Goal: Communication & Community: Connect with others

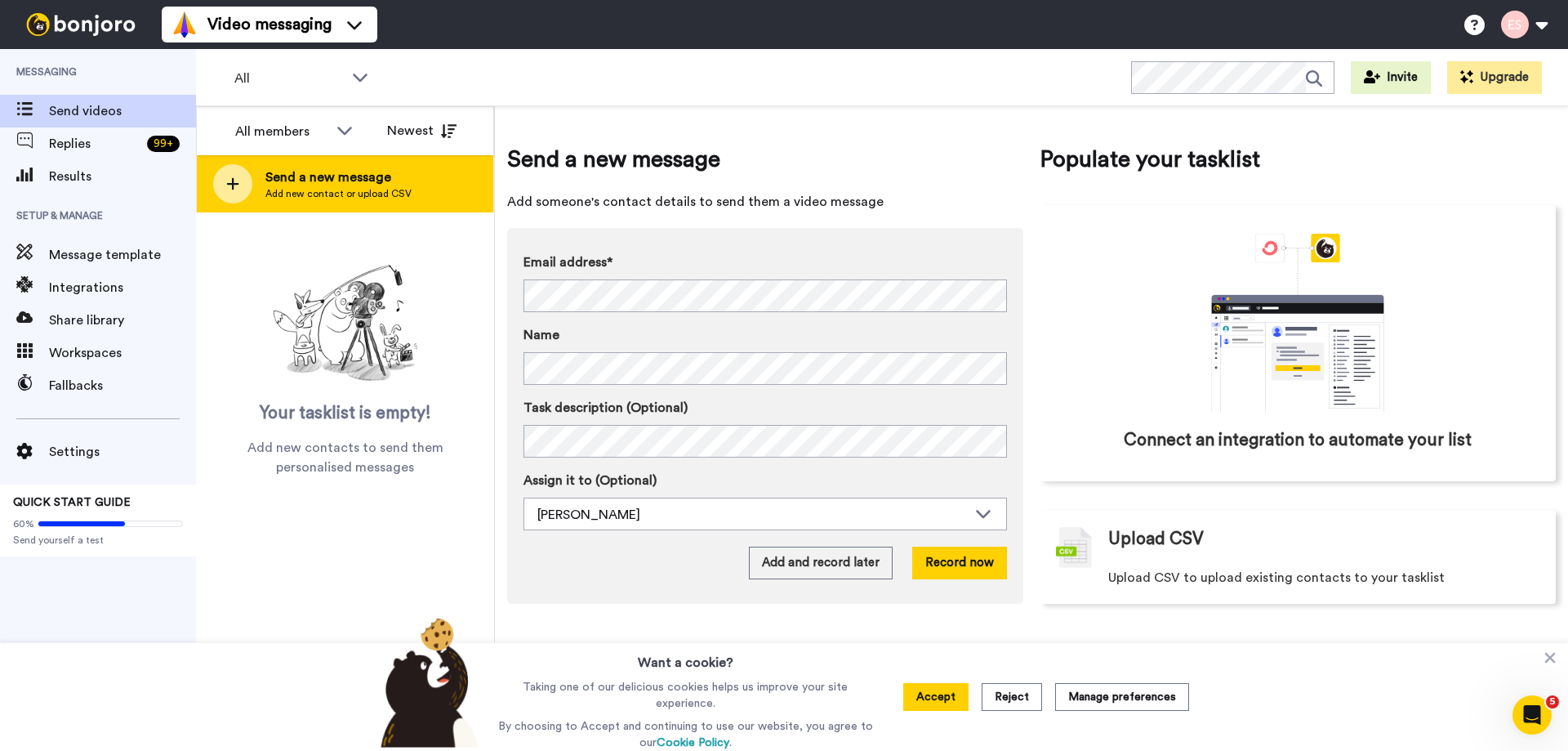
click at [364, 197] on span "Add new contact or upload CSV" at bounding box center [338, 194] width 146 height 13
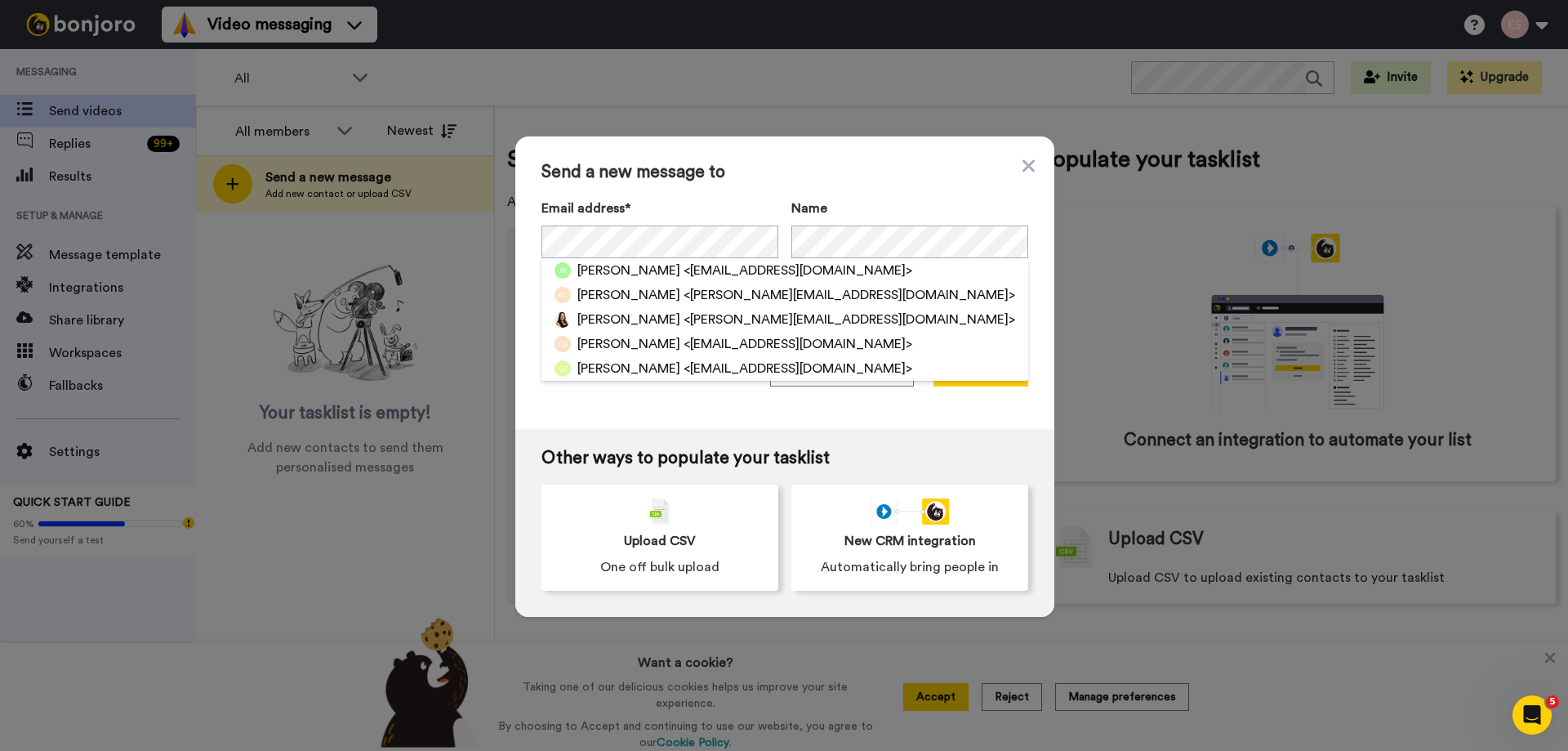
drag, startPoint x: 811, startPoint y: 179, endPoint x: 813, endPoint y: 220, distance: 41.0
click at [810, 180] on span "Send a new message to" at bounding box center [784, 172] width 487 height 20
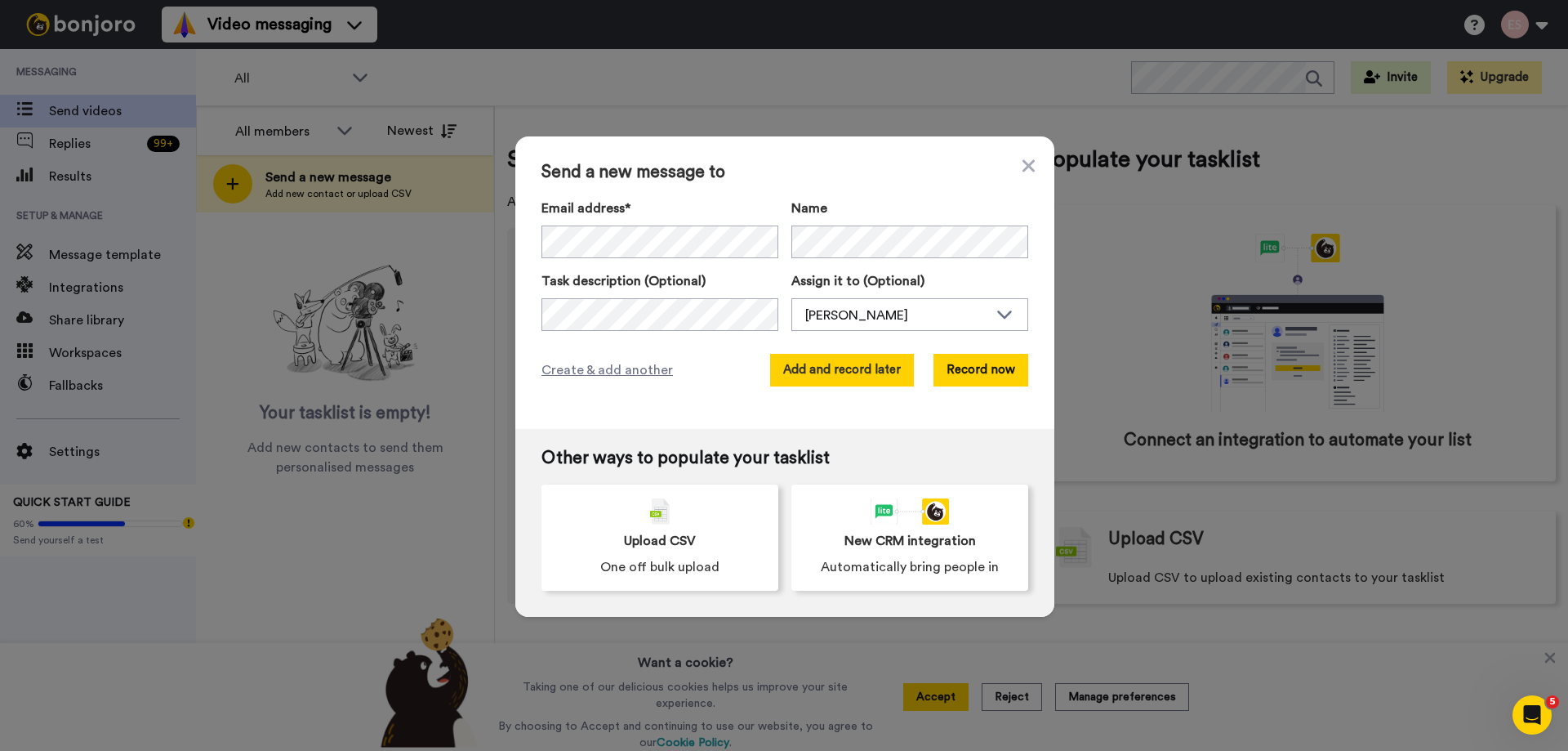
click at [848, 381] on button "Add and record later" at bounding box center [842, 369] width 143 height 33
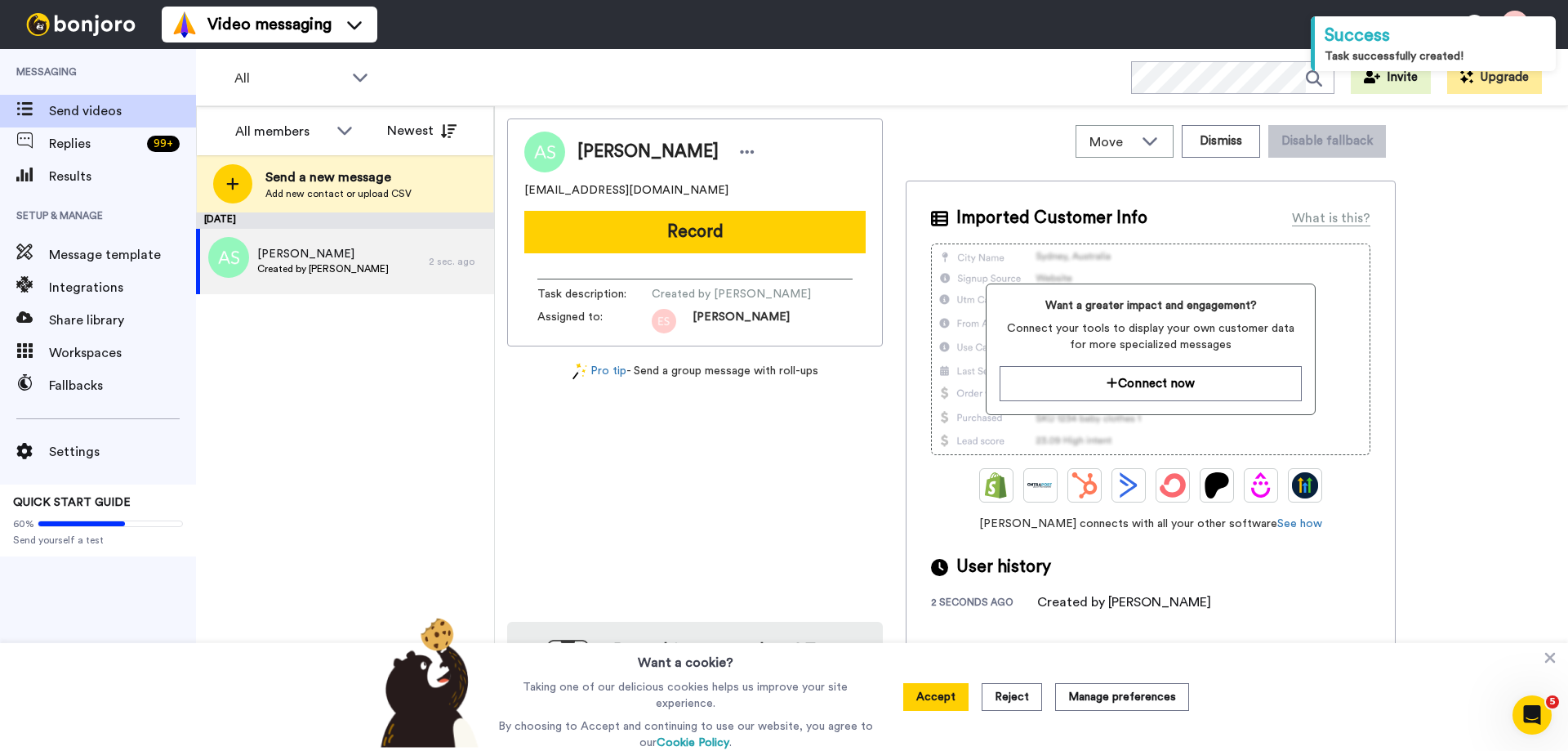
click at [642, 253] on div "Adelita Serna adelitaserna@gmail.com Record Task description : Created by Esthe…" at bounding box center [695, 232] width 376 height 228
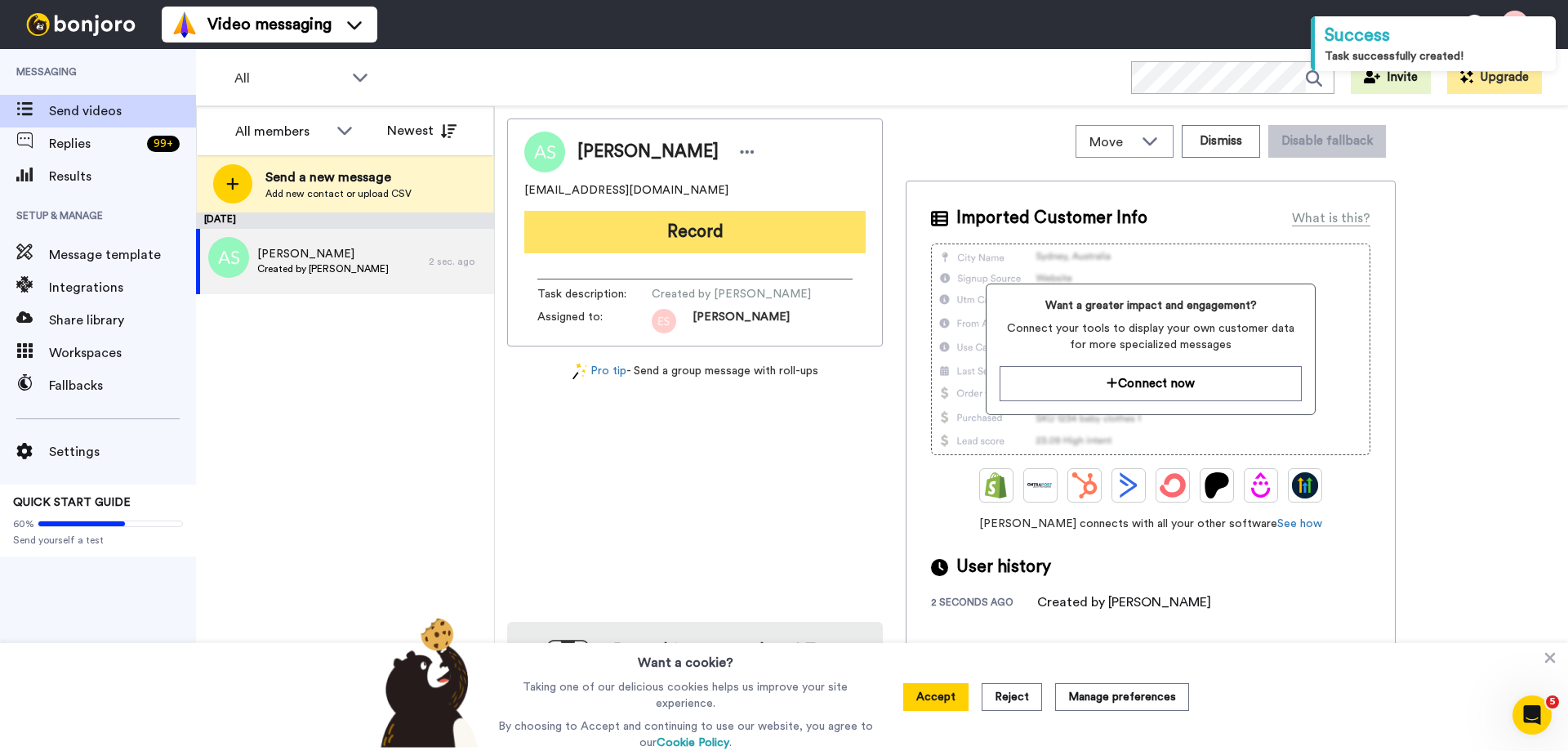
click at [641, 237] on button "Record" at bounding box center [695, 232] width 342 height 43
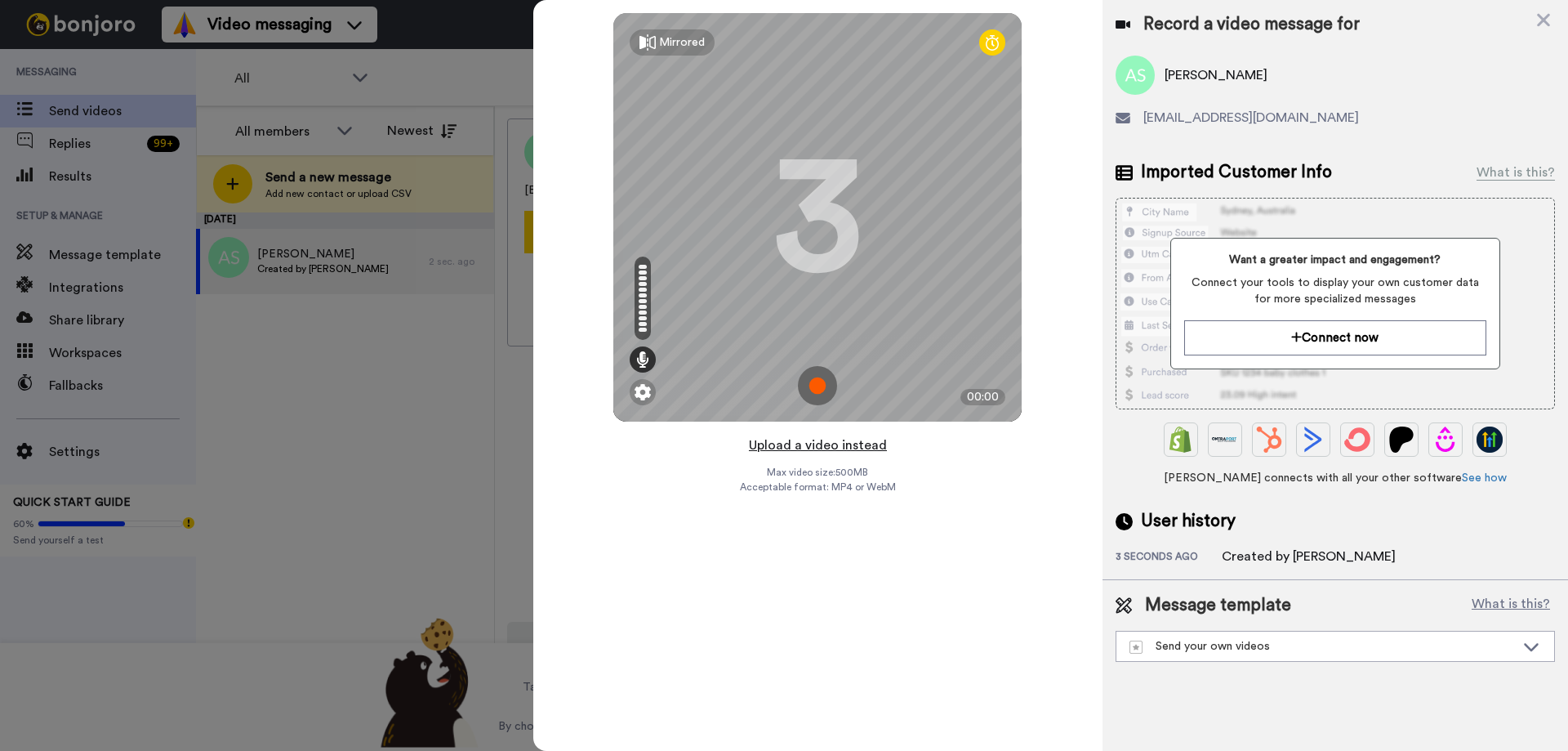
click at [824, 447] on button "Upload a video instead" at bounding box center [818, 445] width 148 height 21
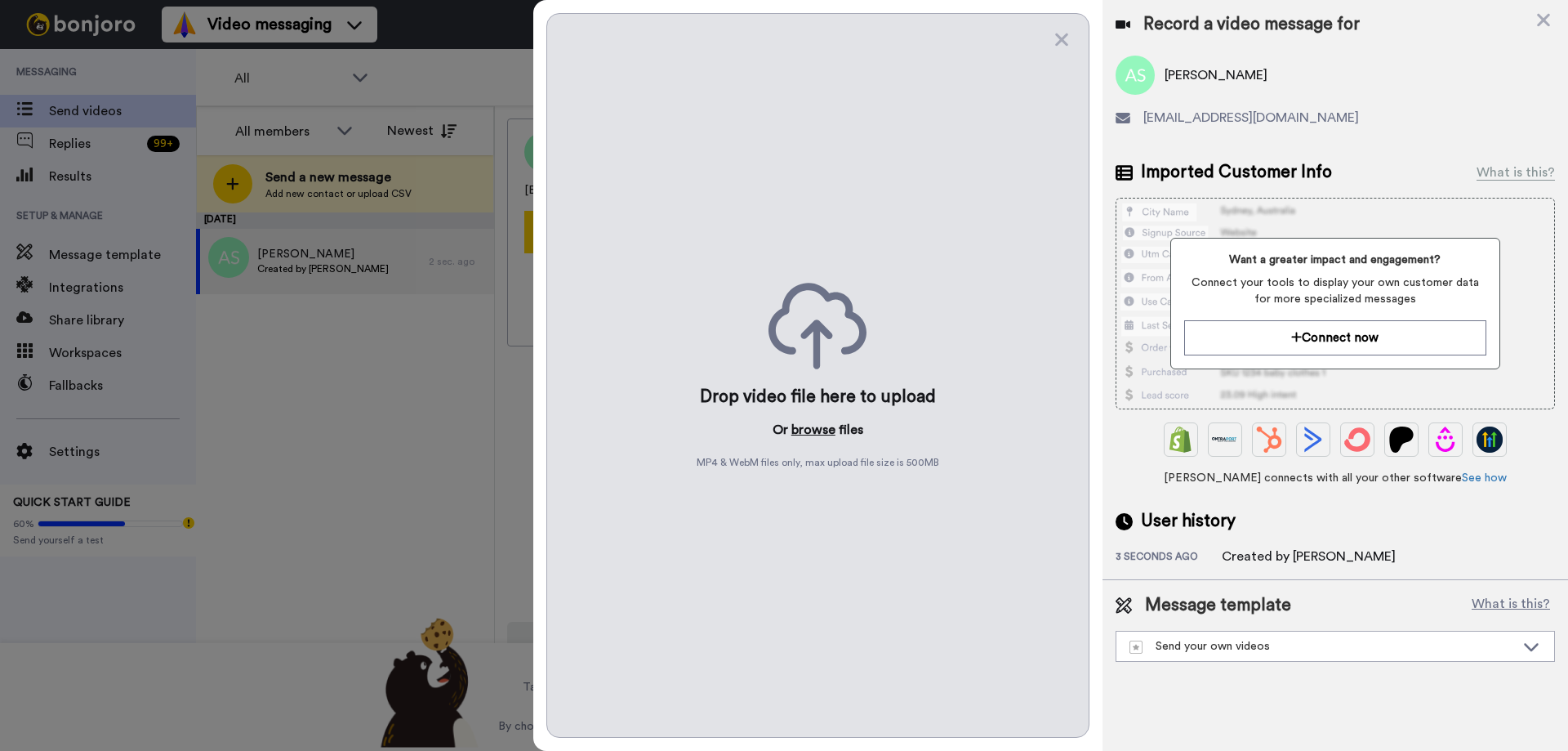
click at [808, 432] on button "browse" at bounding box center [813, 429] width 44 height 20
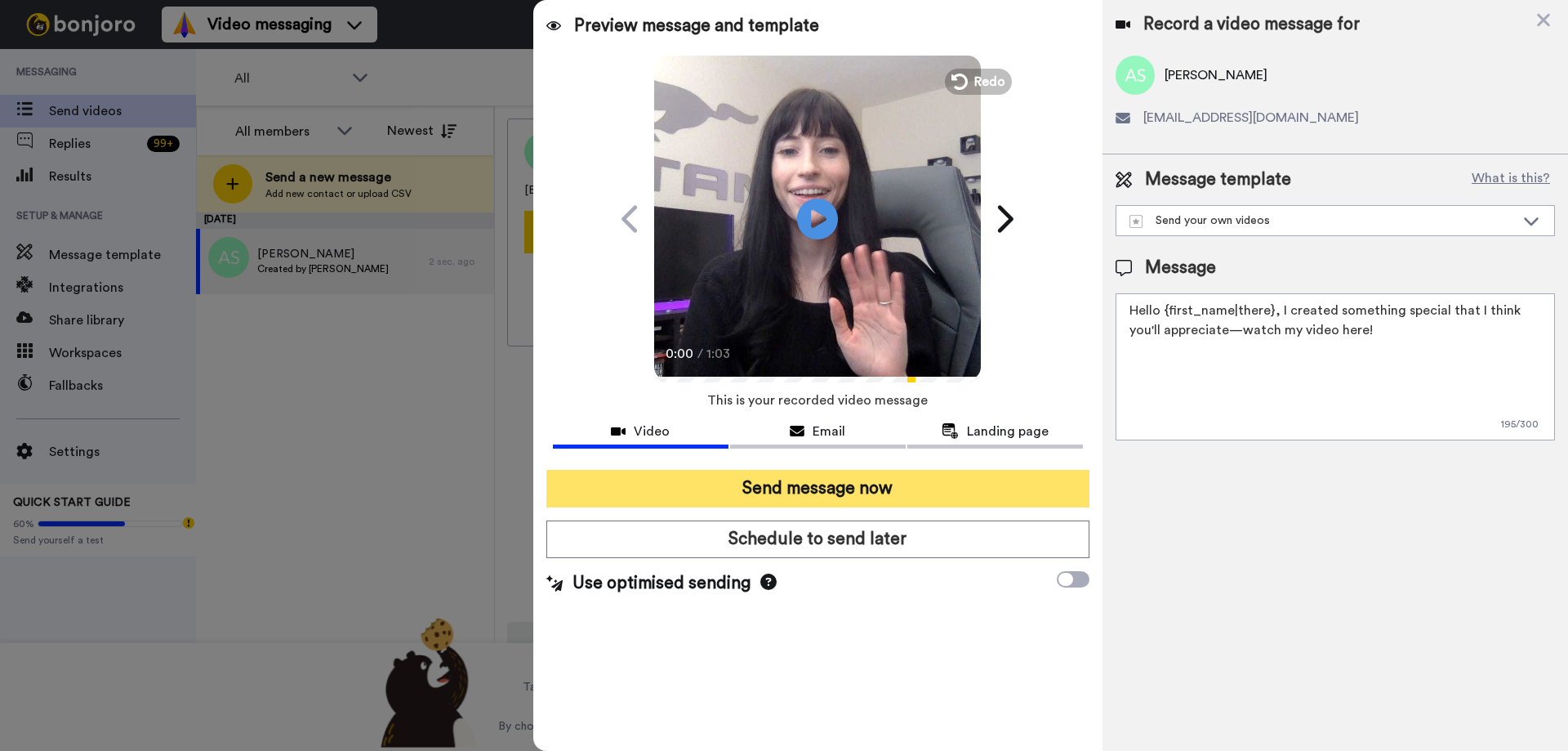
click at [685, 493] on button "Send message now" at bounding box center [818, 489] width 543 height 37
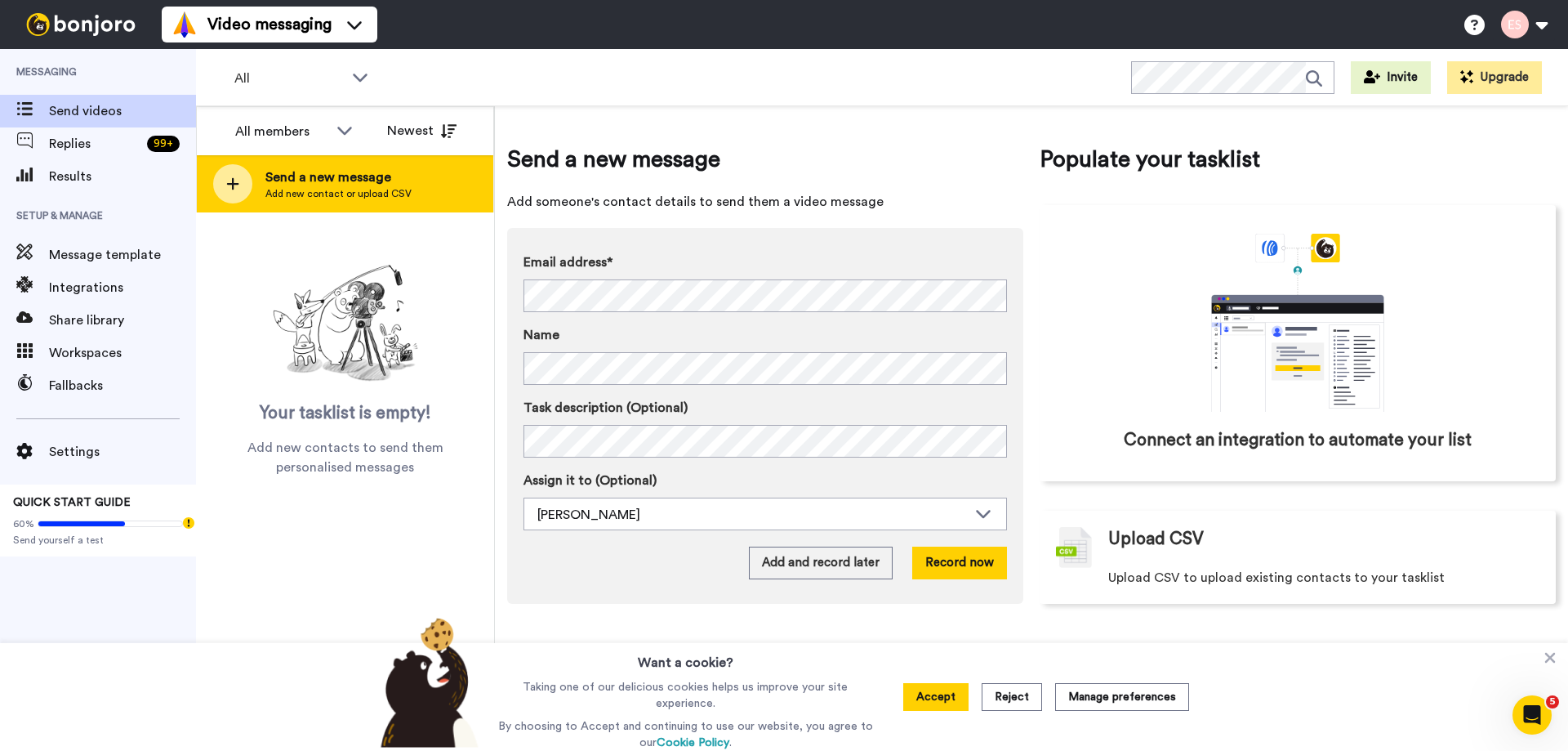
click at [405, 189] on span "Add new contact or upload CSV" at bounding box center [338, 194] width 146 height 13
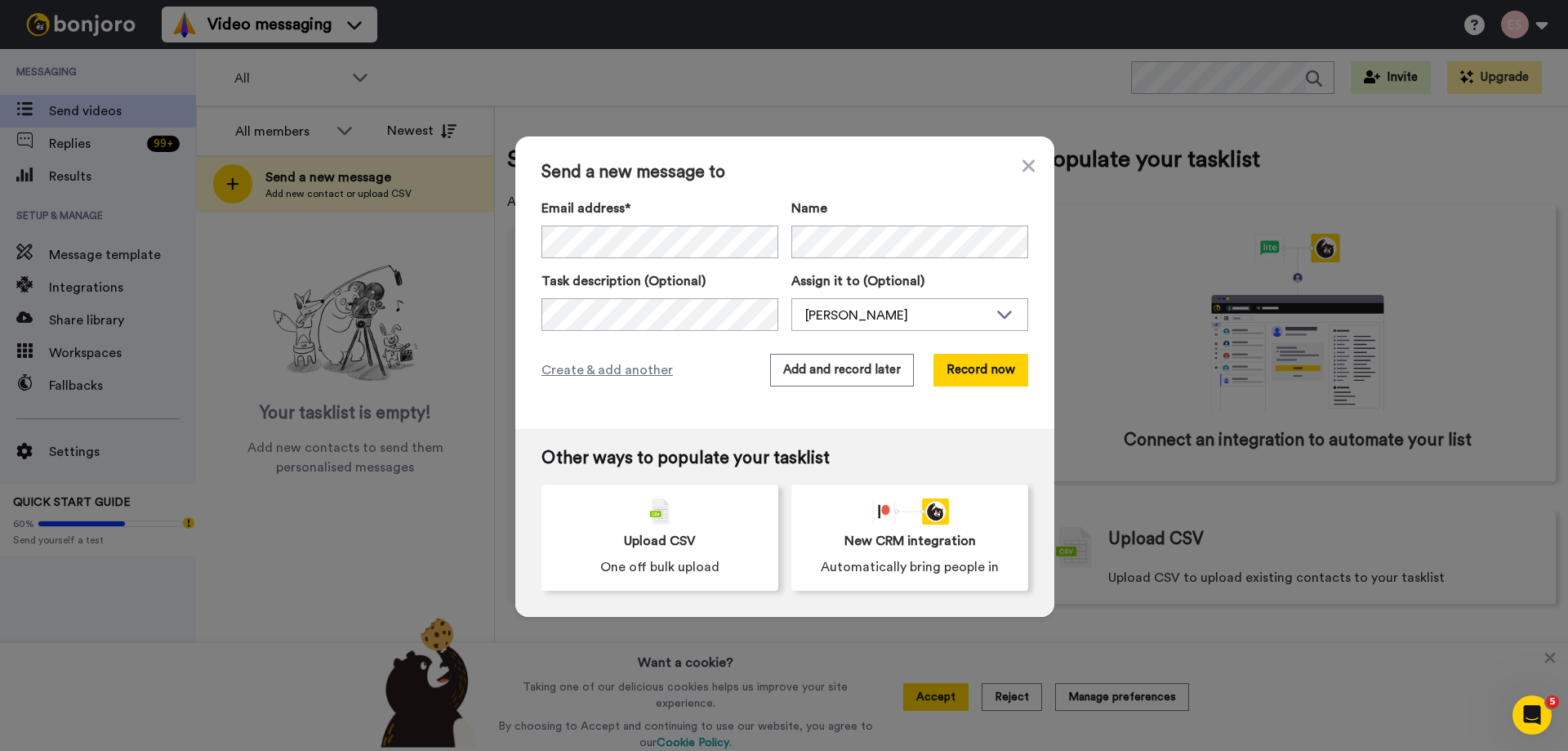
click at [835, 164] on span "Send a new message to" at bounding box center [784, 172] width 487 height 20
click at [840, 378] on button "Add and record later" at bounding box center [842, 369] width 143 height 33
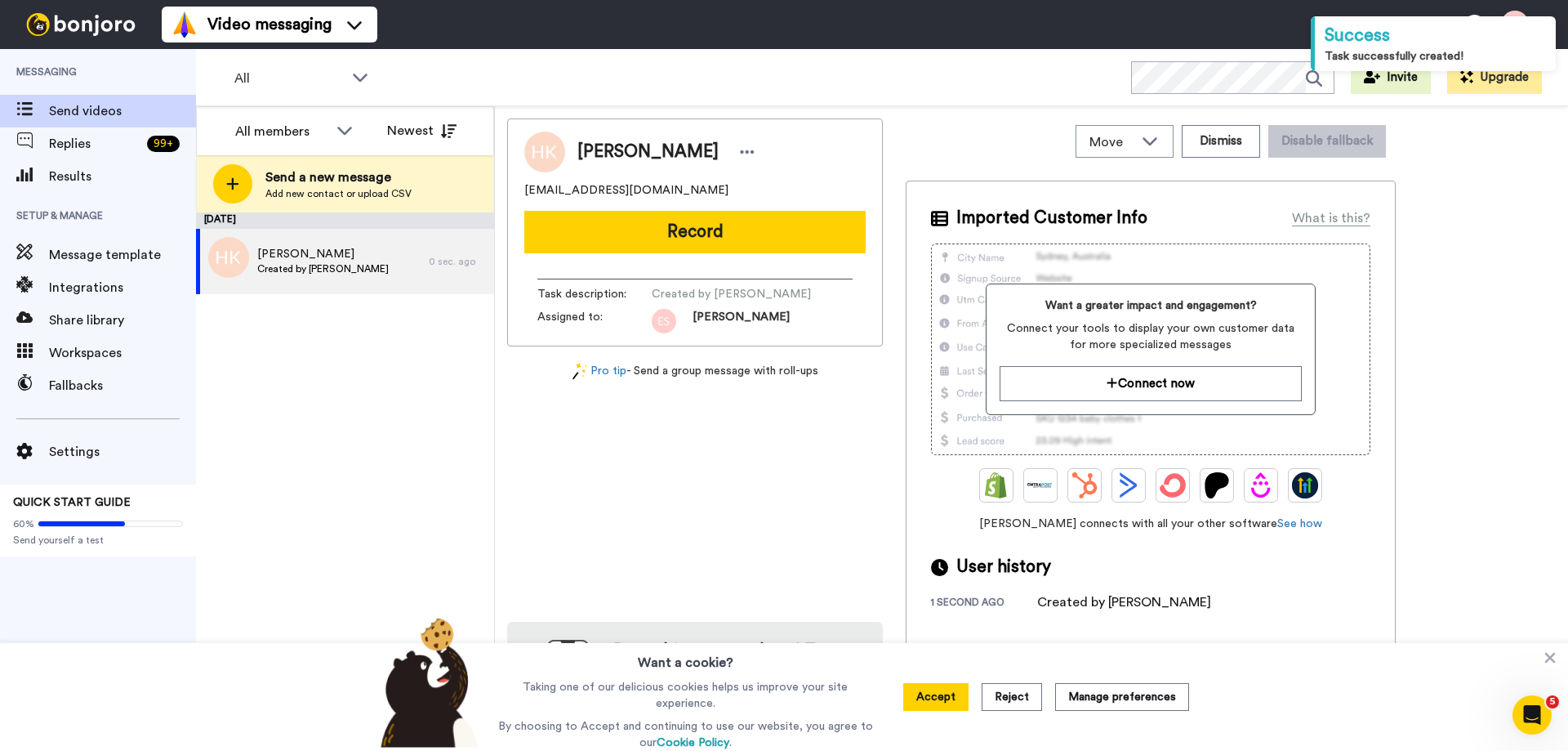
click at [706, 207] on div "Harish K. Kundnani harishrealtor@gmail.com Record Task description : Created by…" at bounding box center [695, 232] width 376 height 228
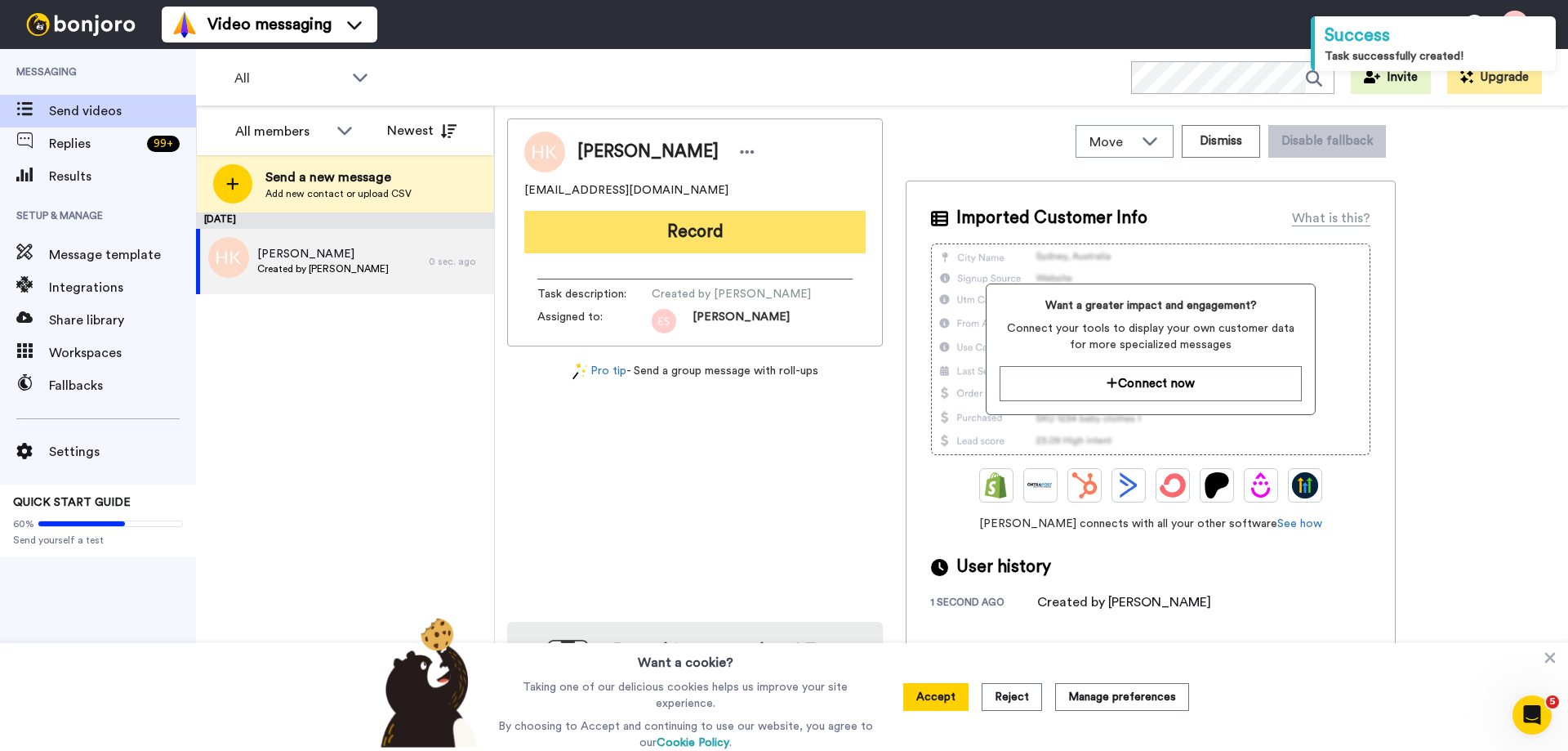
click at [703, 224] on button "Record" at bounding box center [695, 232] width 342 height 43
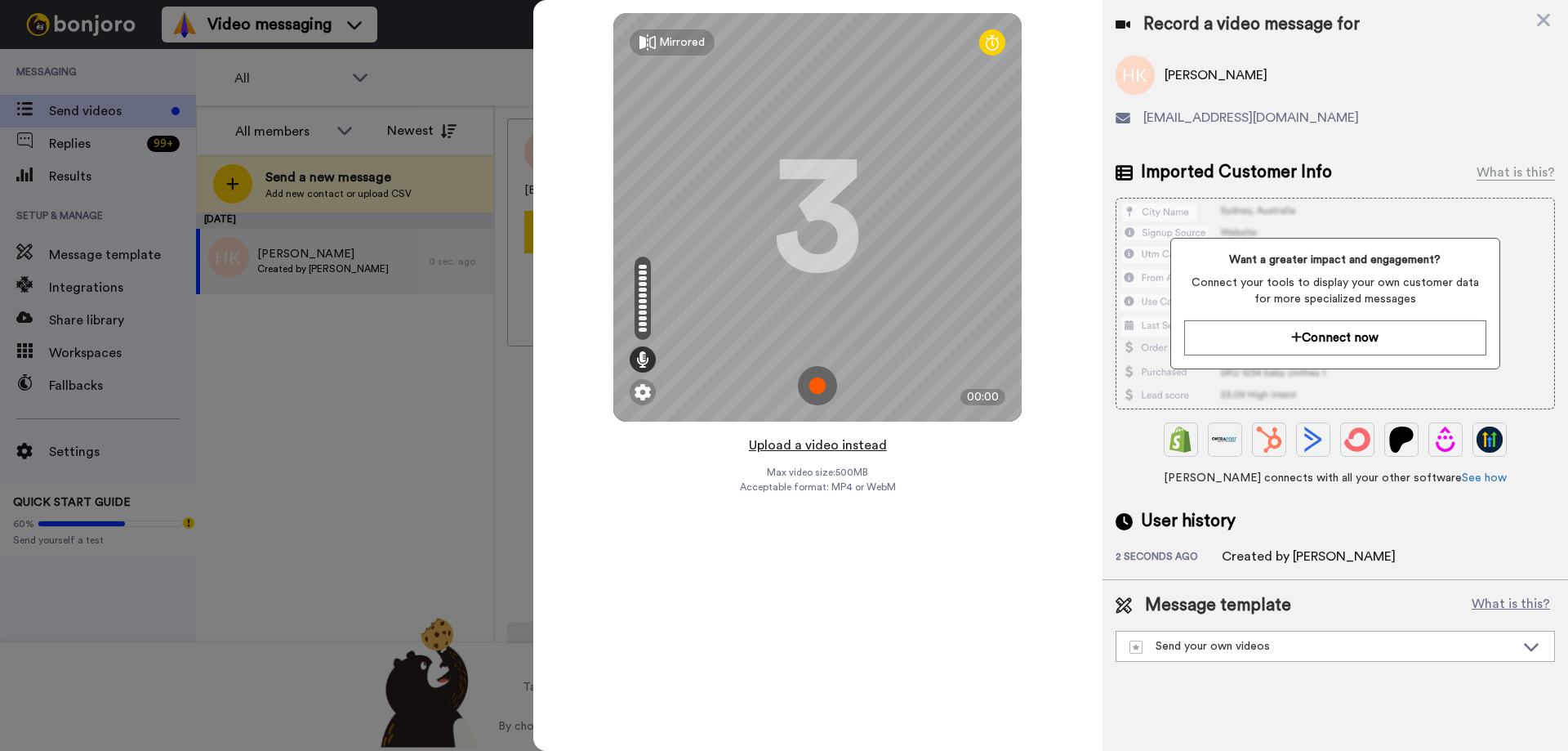
click at [798, 442] on button "Upload a video instead" at bounding box center [818, 445] width 148 height 21
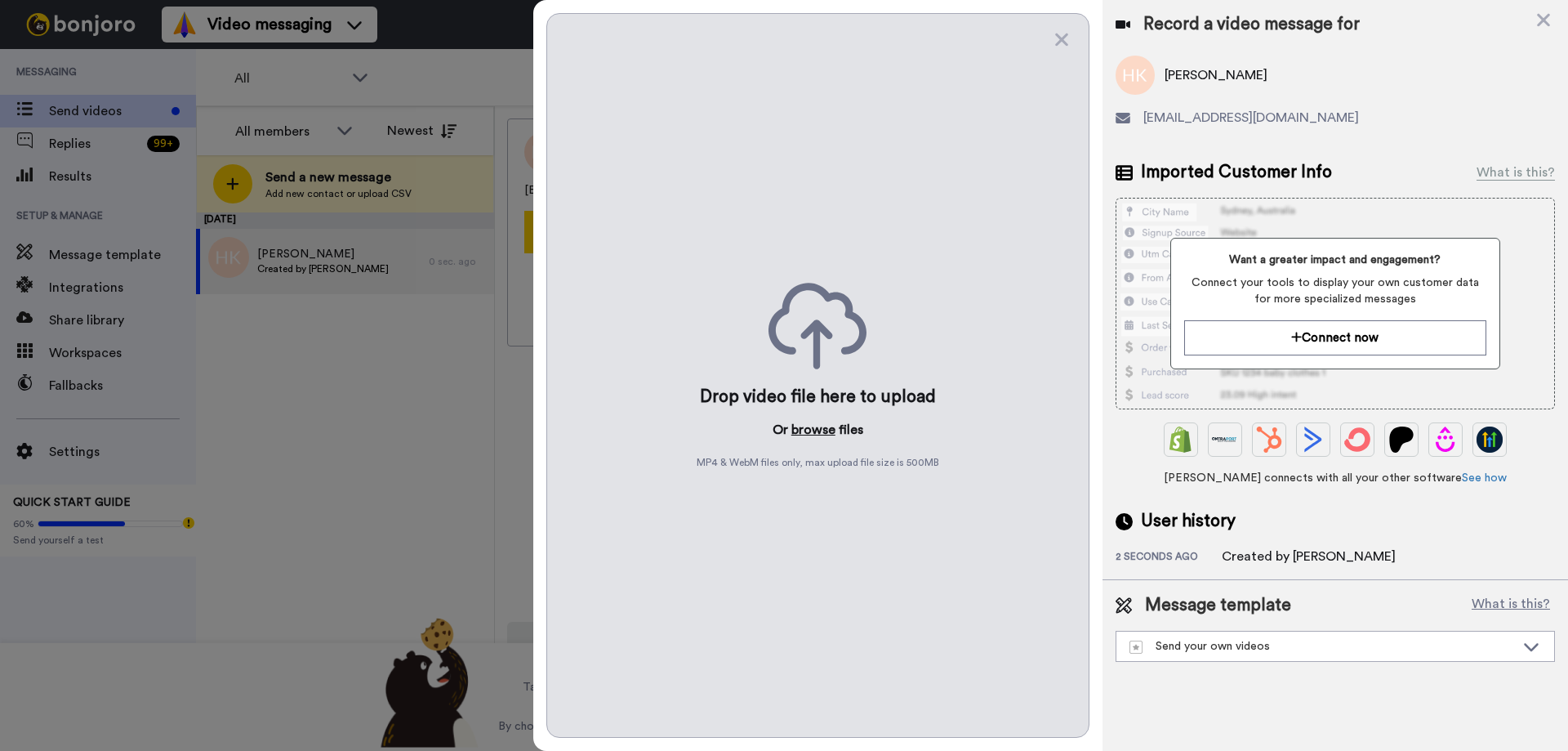
click at [802, 426] on button "browse" at bounding box center [813, 429] width 44 height 20
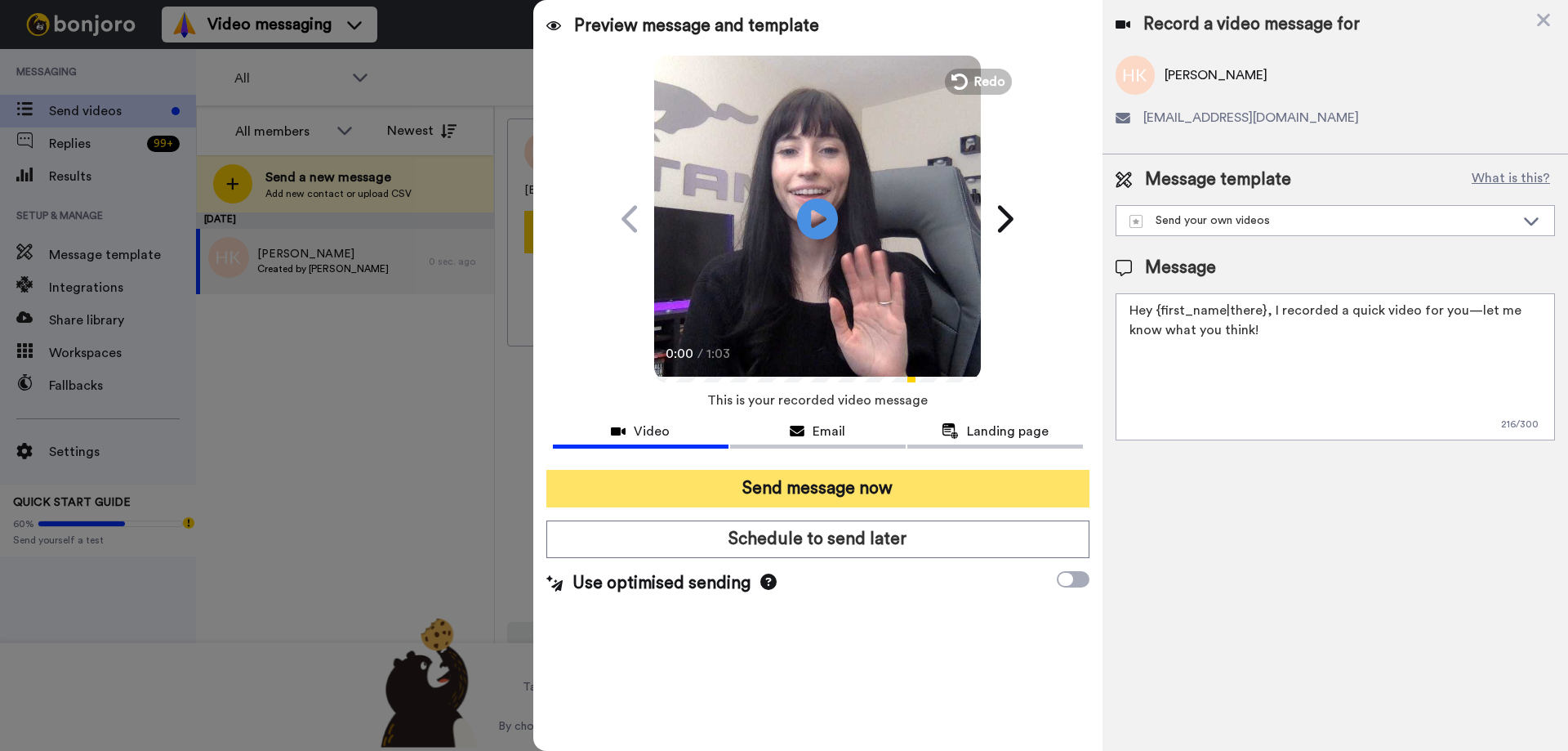
click at [779, 498] on button "Send message now" at bounding box center [818, 489] width 543 height 37
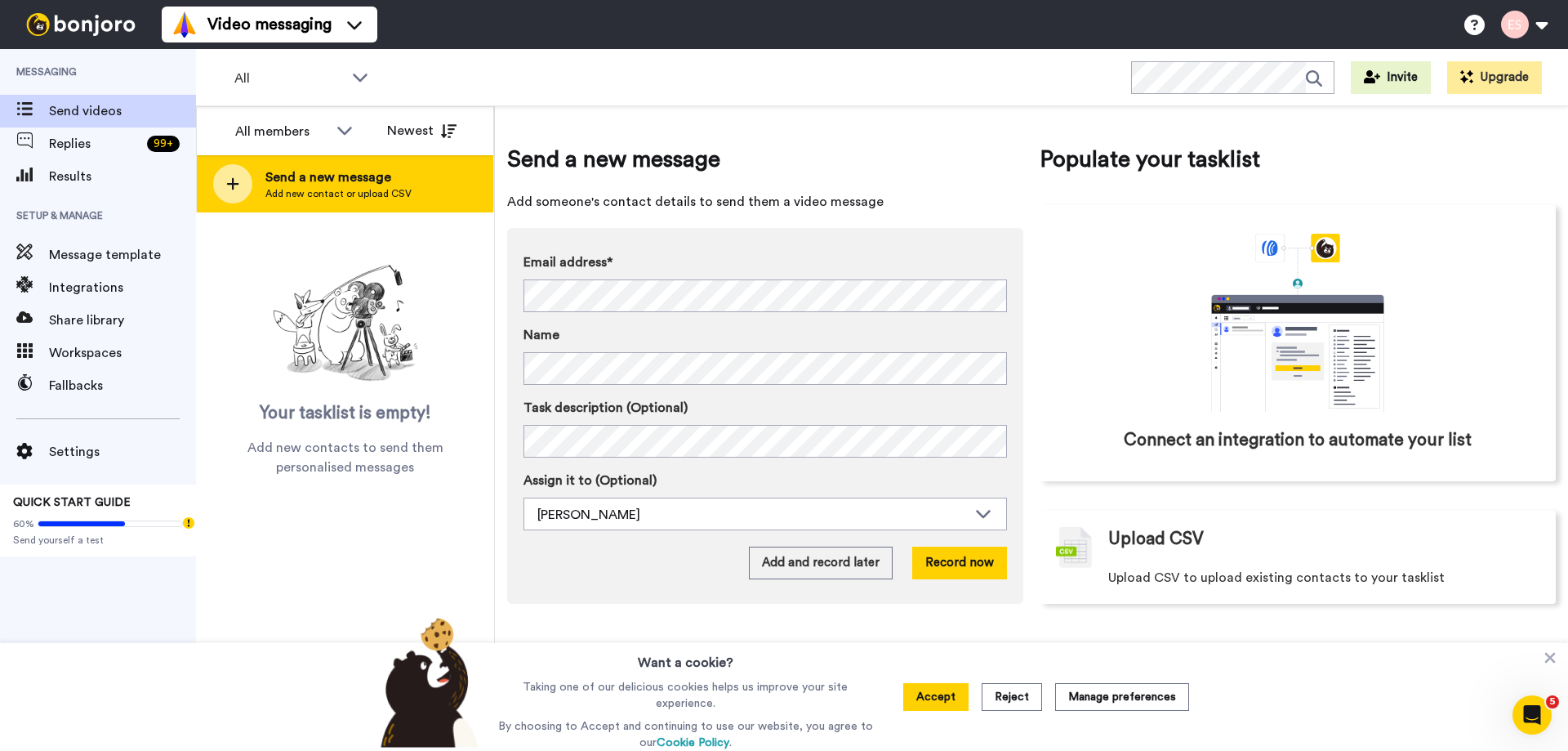
click at [432, 174] on div "Send a new message Add new contact or upload CSV" at bounding box center [345, 183] width 297 height 57
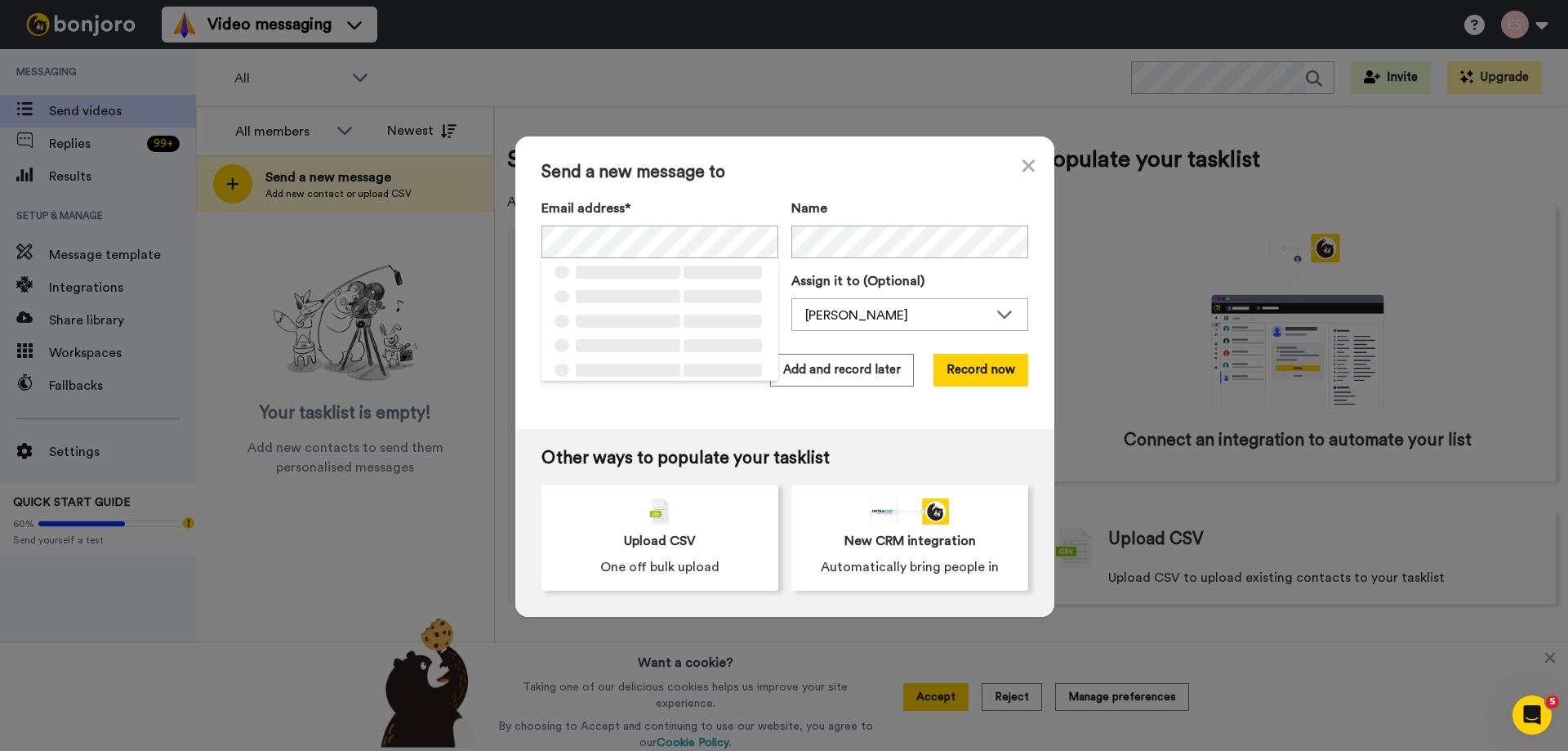
click at [878, 165] on span "Send a new message to" at bounding box center [784, 172] width 487 height 20
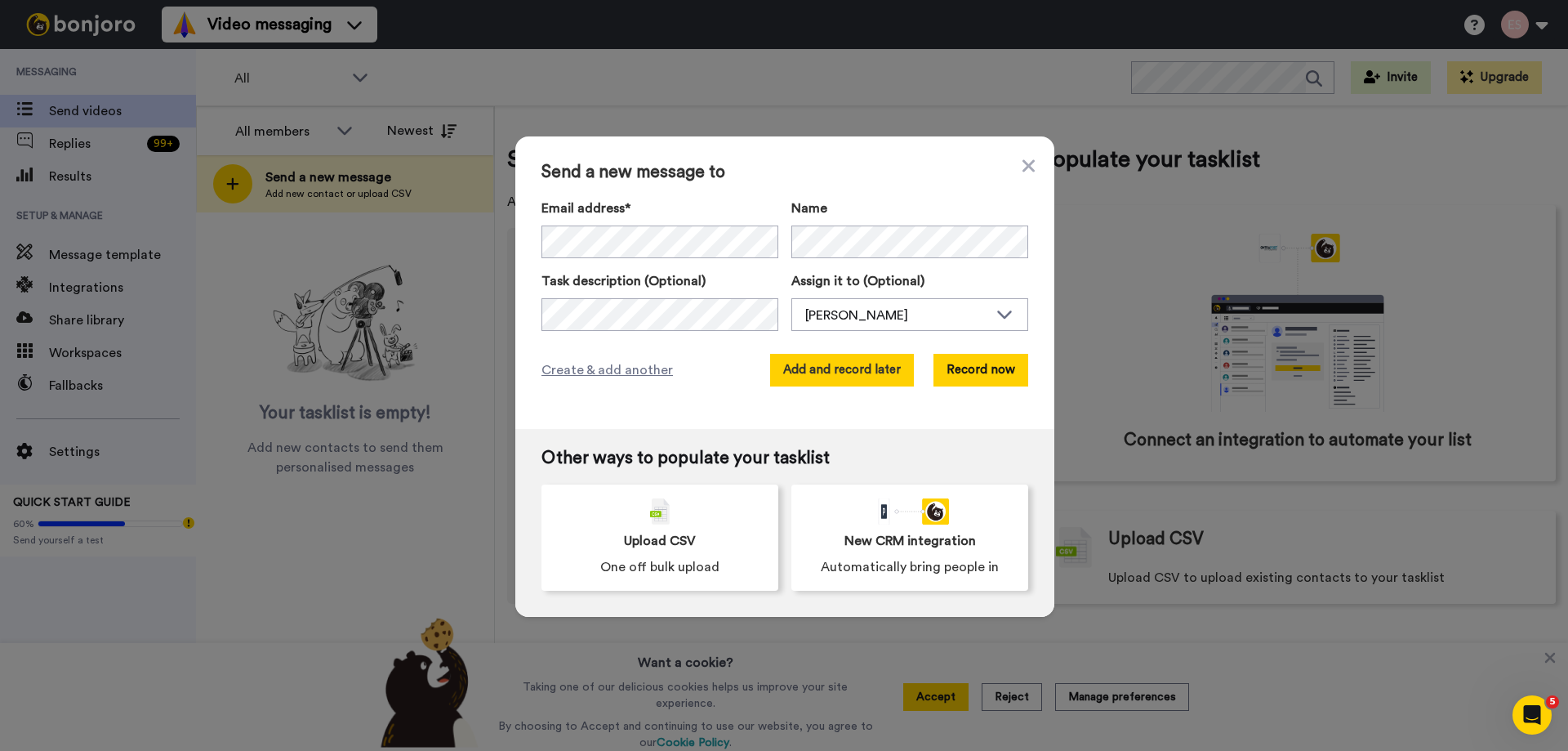
click at [850, 365] on button "Add and record later" at bounding box center [842, 369] width 143 height 33
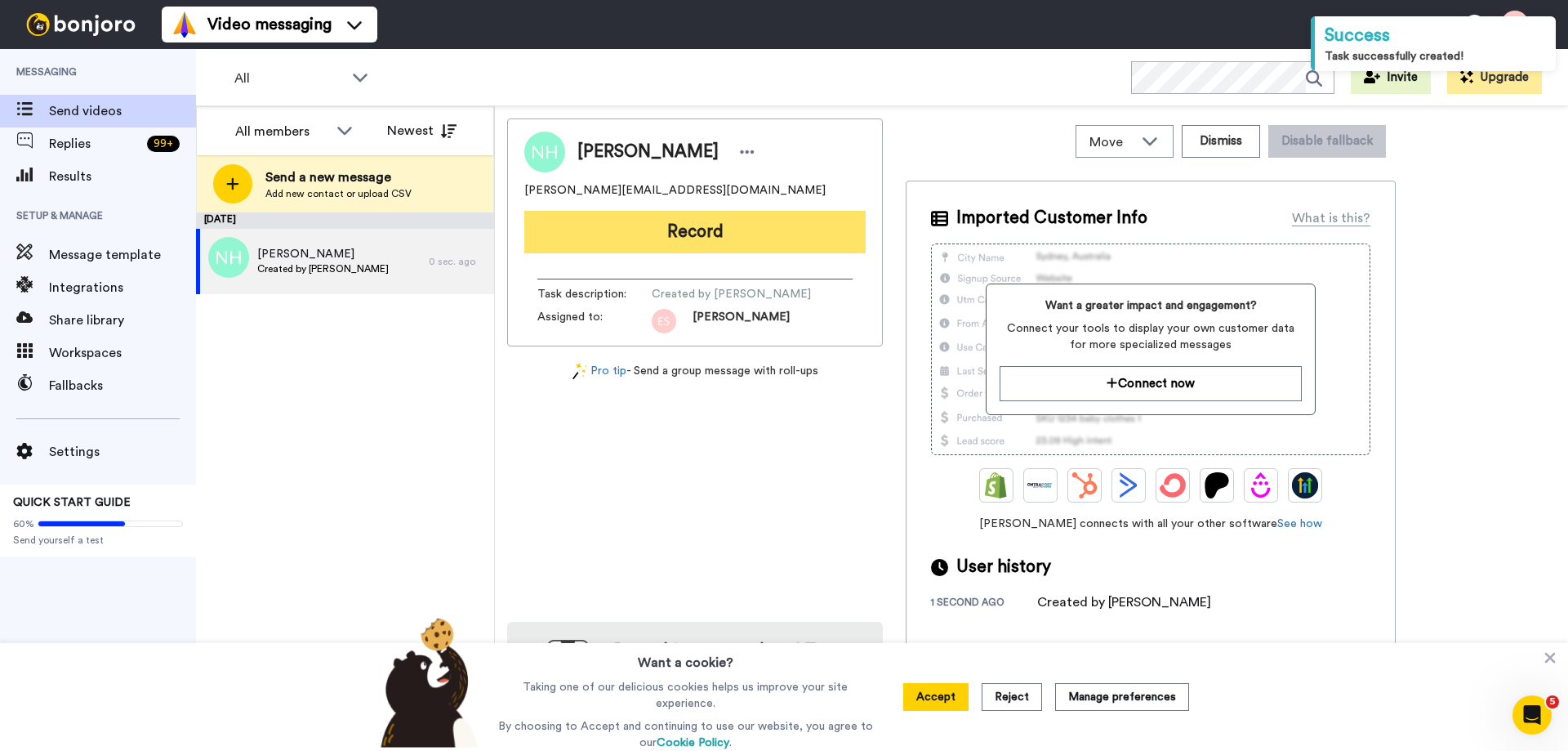
click at [685, 217] on button "Record" at bounding box center [695, 232] width 342 height 43
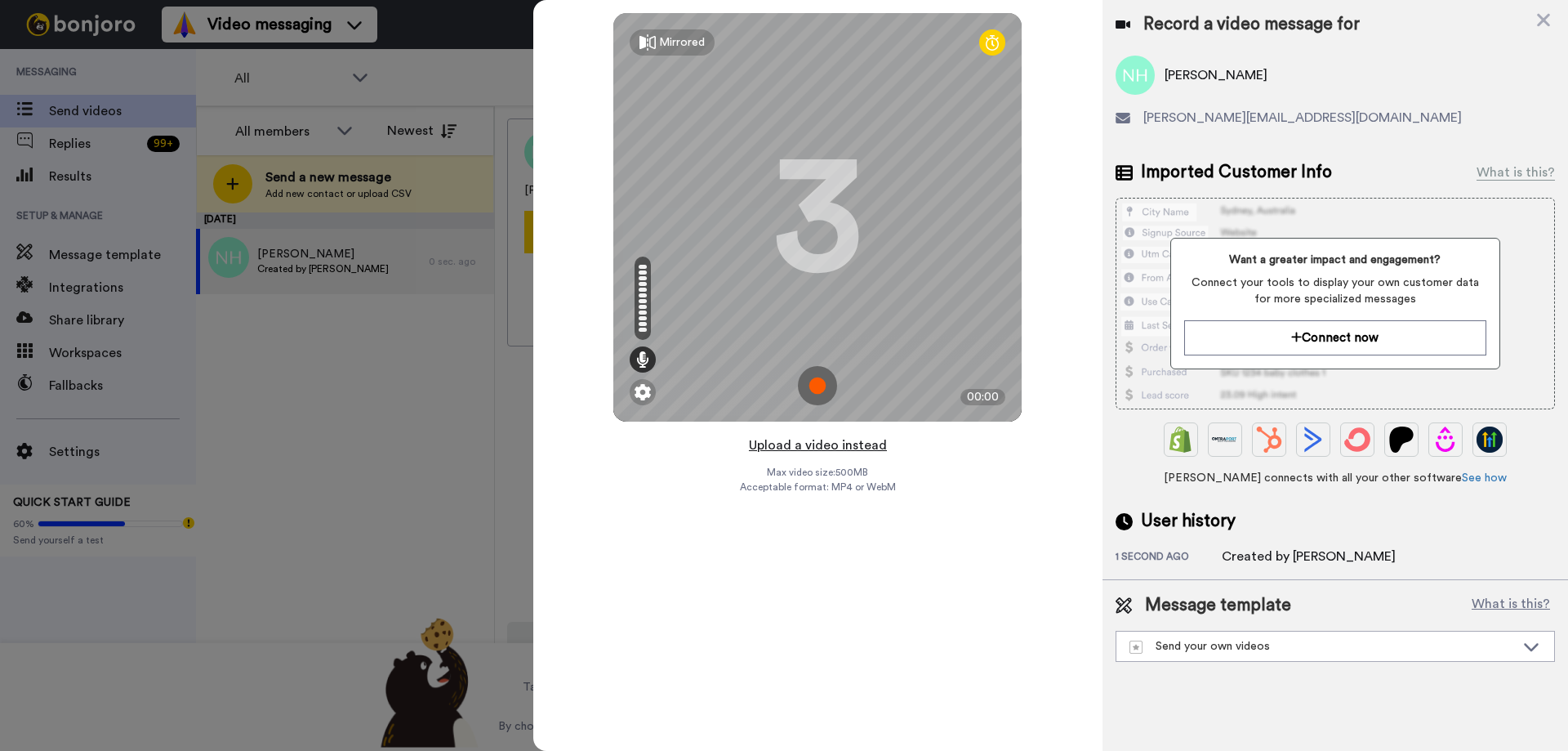
click at [804, 451] on button "Upload a video instead" at bounding box center [818, 445] width 148 height 21
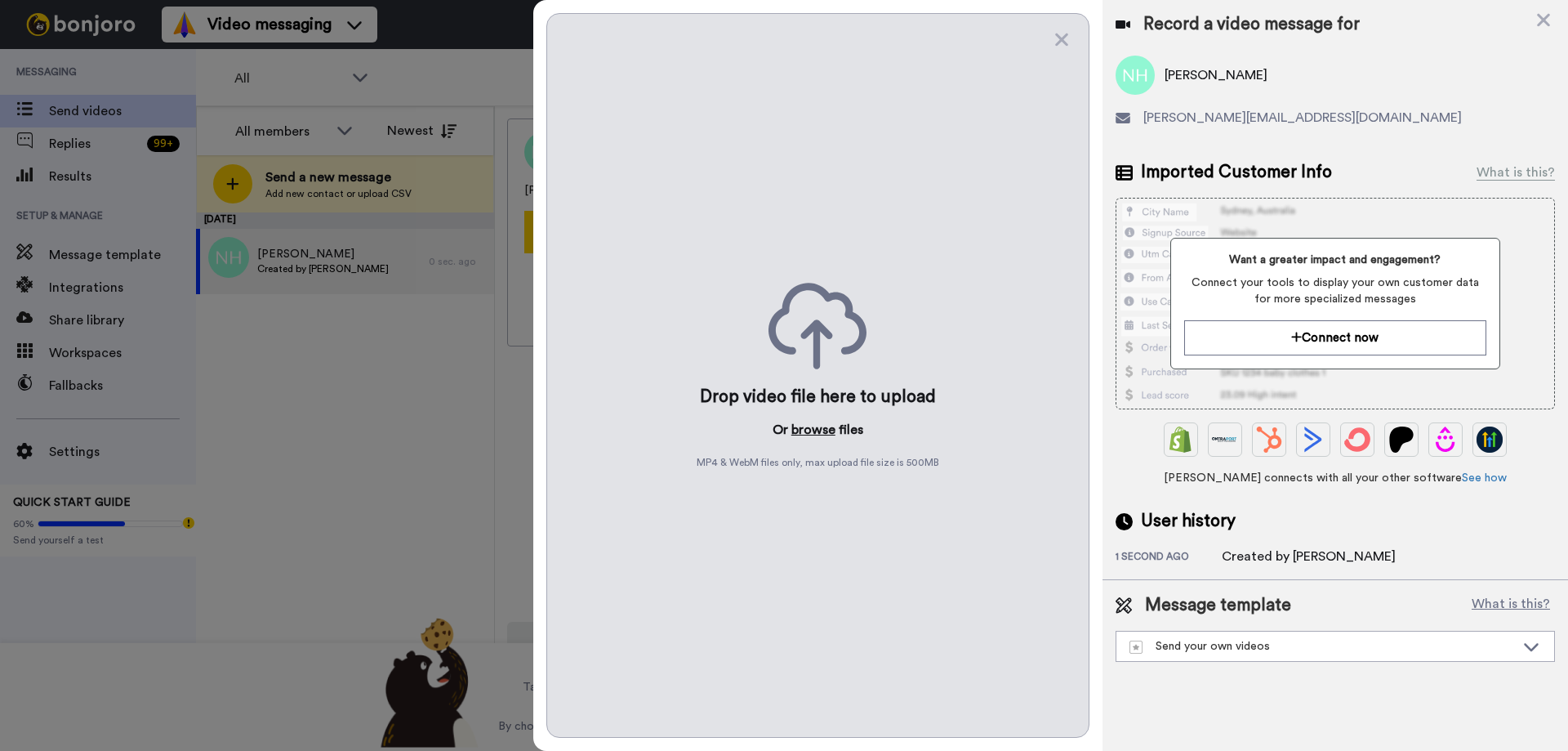
click at [826, 423] on button "browse" at bounding box center [813, 429] width 44 height 20
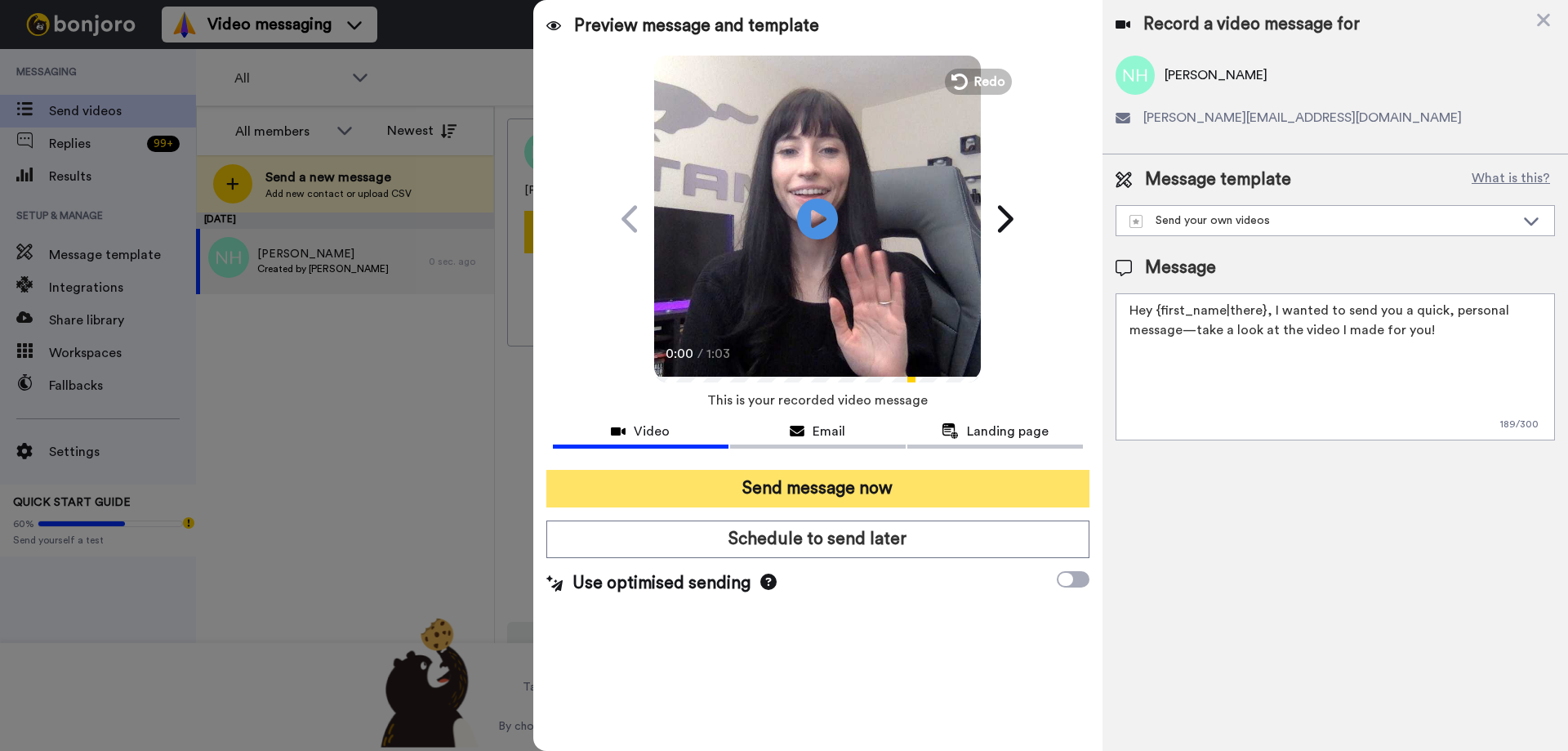
click at [767, 487] on button "Send message now" at bounding box center [818, 489] width 543 height 37
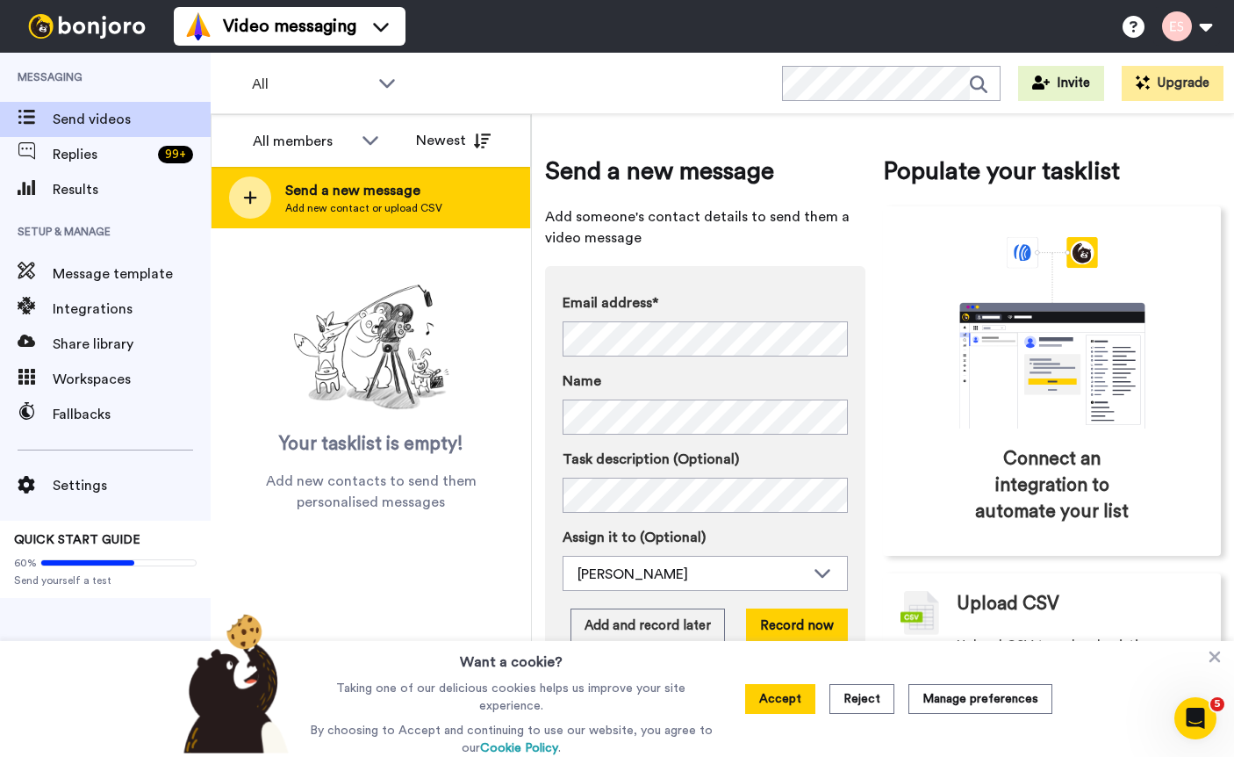
click at [353, 202] on span "Add new contact or upload CSV" at bounding box center [363, 208] width 157 height 14
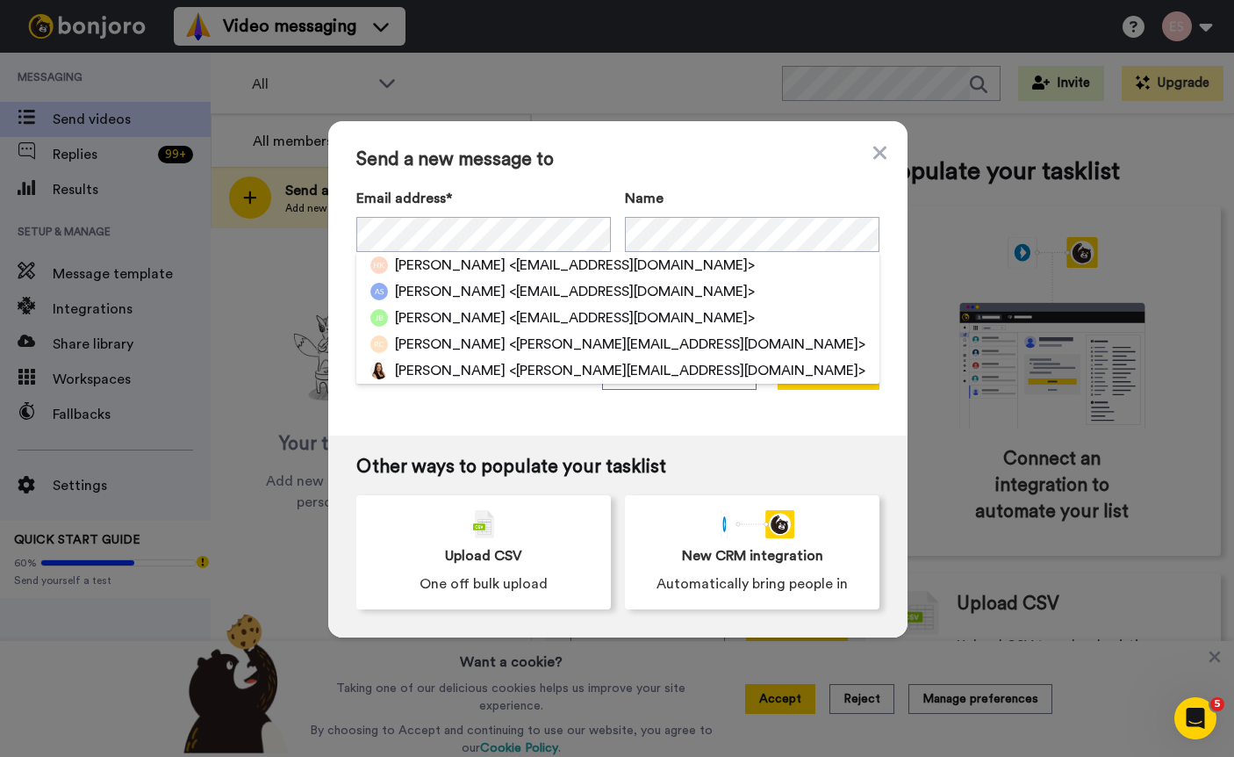
click at [688, 162] on span "Send a new message to" at bounding box center [617, 159] width 523 height 21
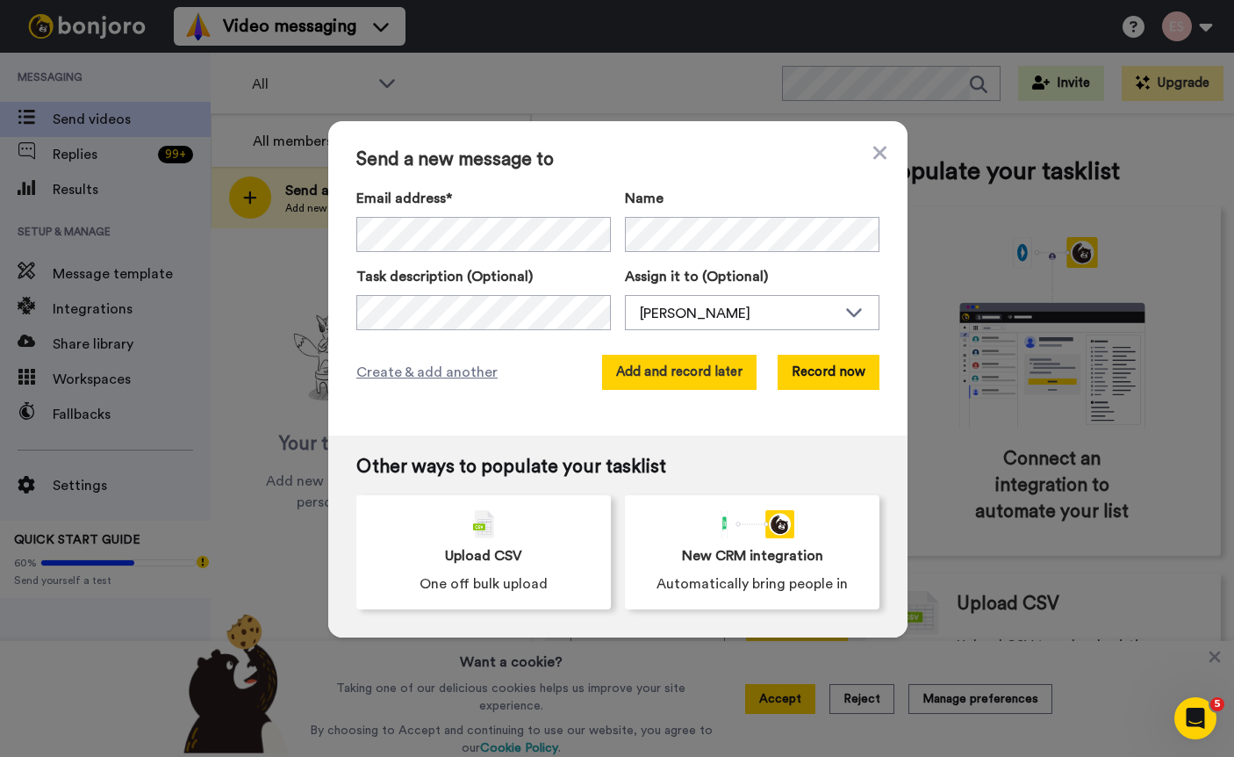
click at [715, 367] on button "Add and record later" at bounding box center [679, 372] width 154 height 35
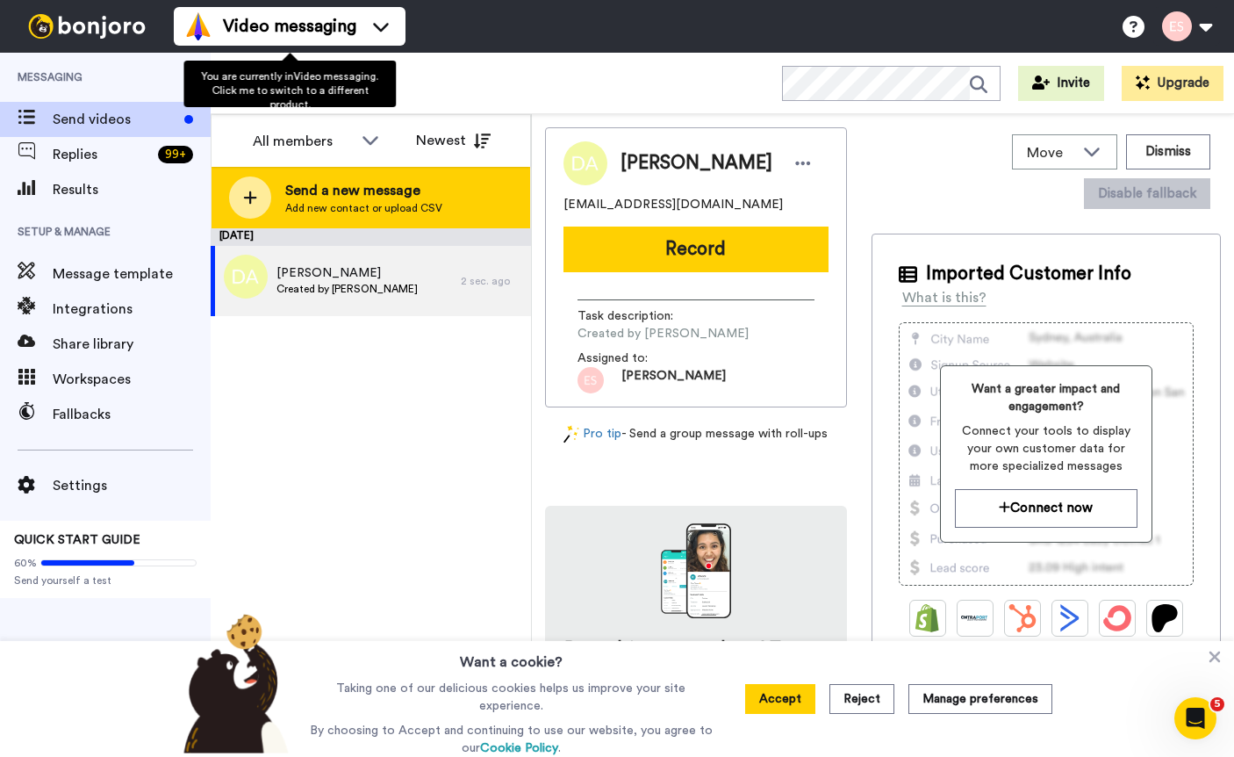
click at [279, 213] on div "Send a new message Add new contact or upload CSV" at bounding box center [371, 197] width 319 height 61
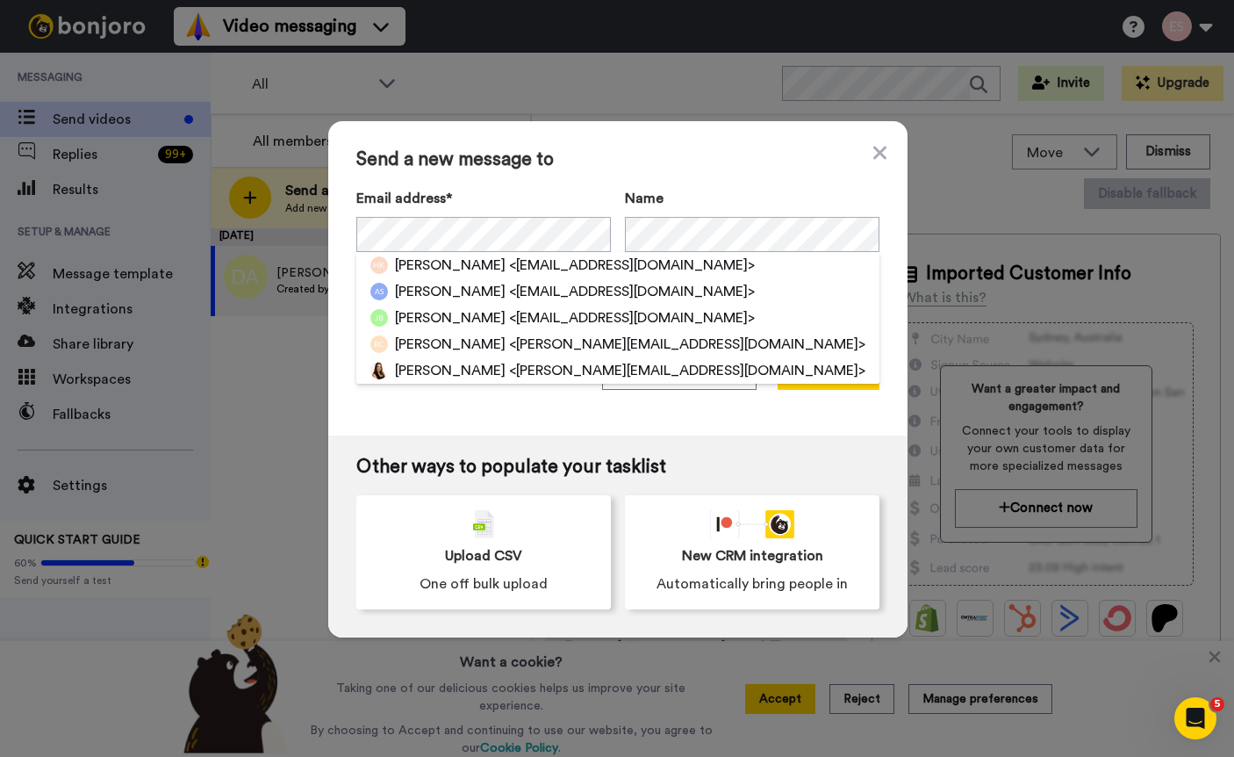
click at [673, 171] on div "Send a new message to Email address* [PERSON_NAME] <[EMAIL_ADDRESS][DOMAIN_NAME…" at bounding box center [617, 278] width 579 height 314
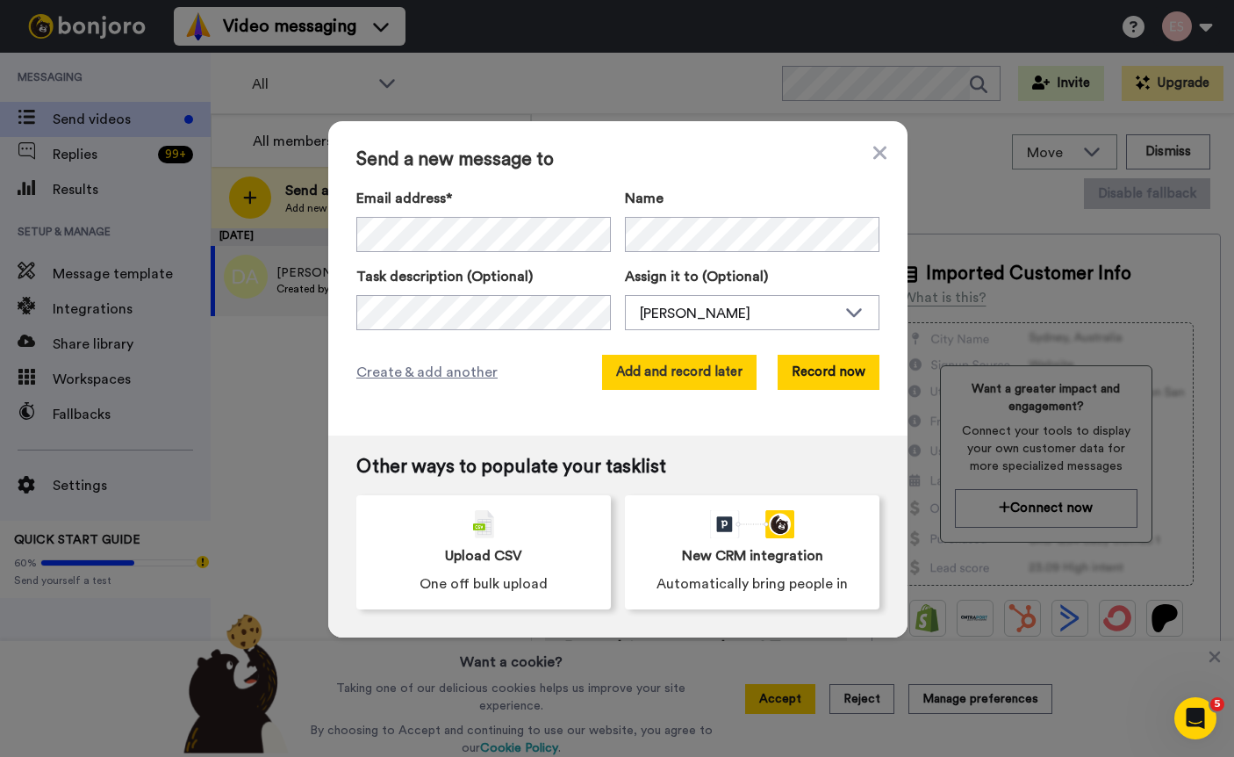
click at [688, 377] on button "Add and record later" at bounding box center [679, 372] width 154 height 35
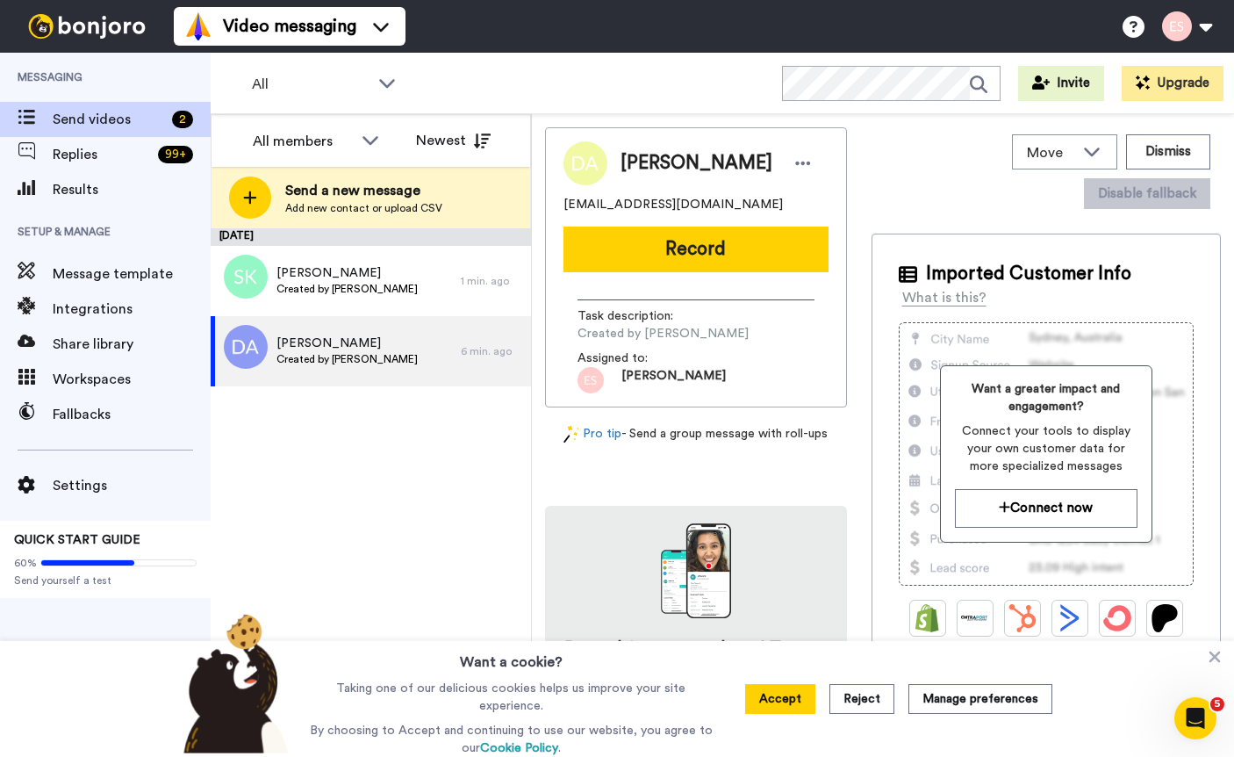
click at [333, 209] on span "Add new contact or upload CSV" at bounding box center [363, 208] width 157 height 14
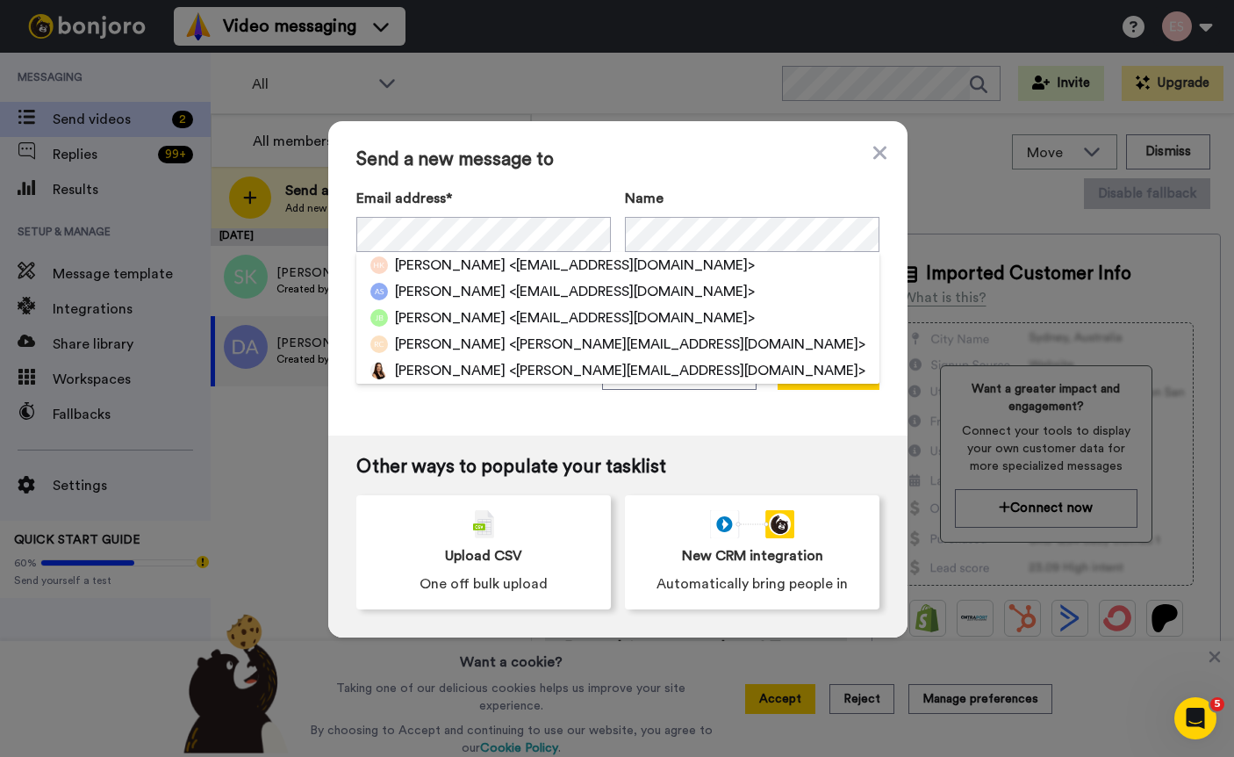
drag, startPoint x: 717, startPoint y: 155, endPoint x: 712, endPoint y: 202, distance: 46.8
click at [718, 157] on span "Send a new message to" at bounding box center [617, 159] width 523 height 21
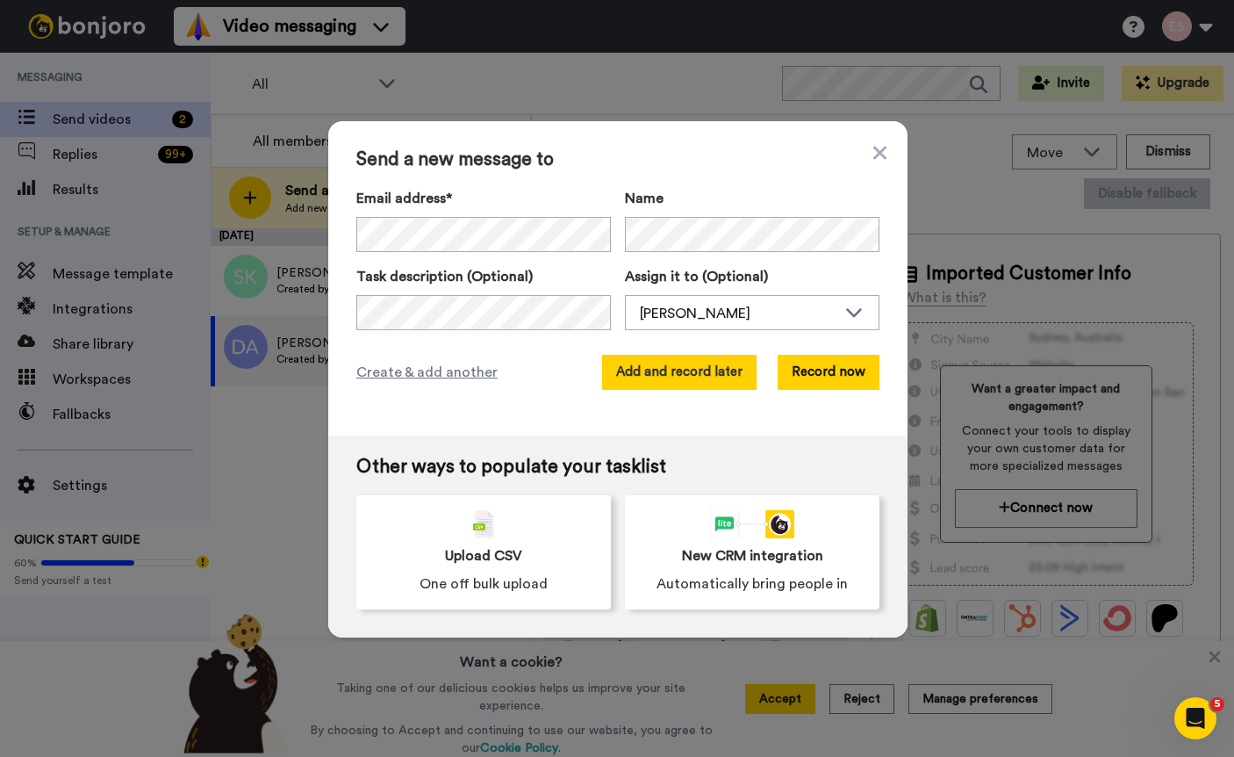
click at [693, 365] on button "Add and record later" at bounding box center [679, 372] width 154 height 35
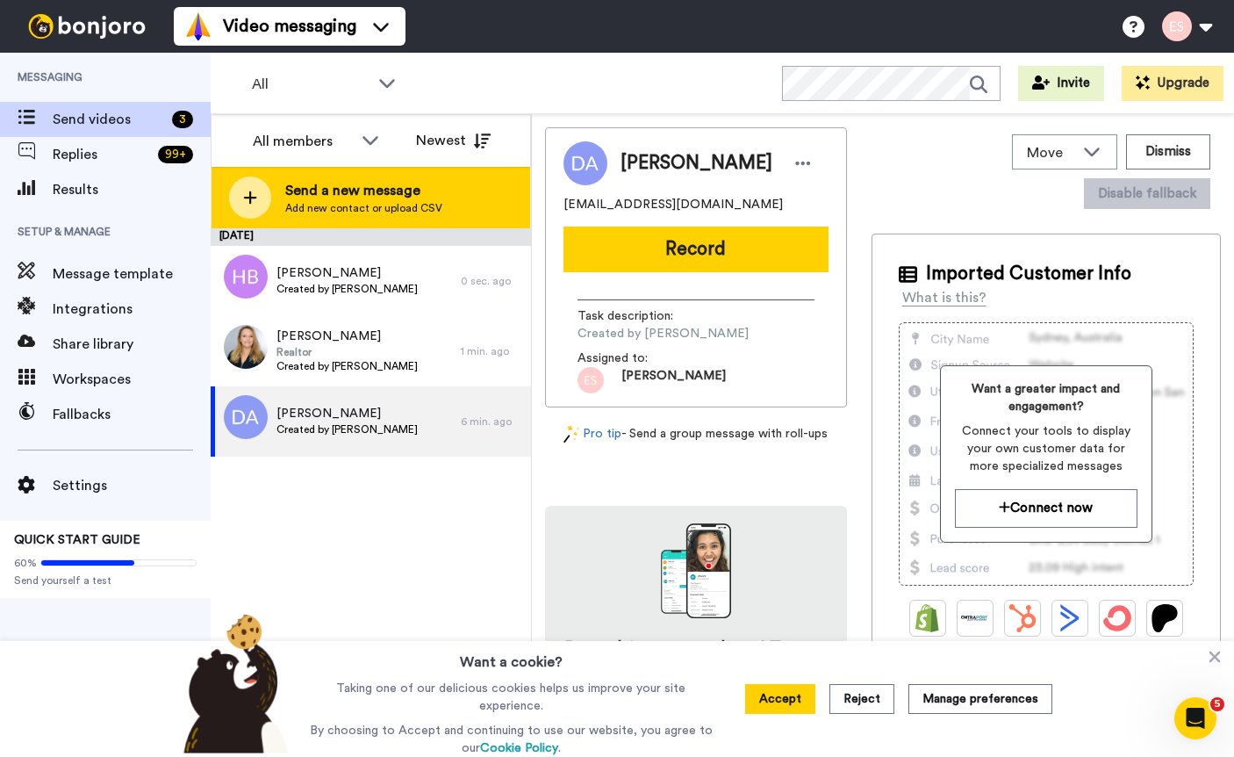
click at [343, 199] on span "Send a new message" at bounding box center [363, 190] width 157 height 21
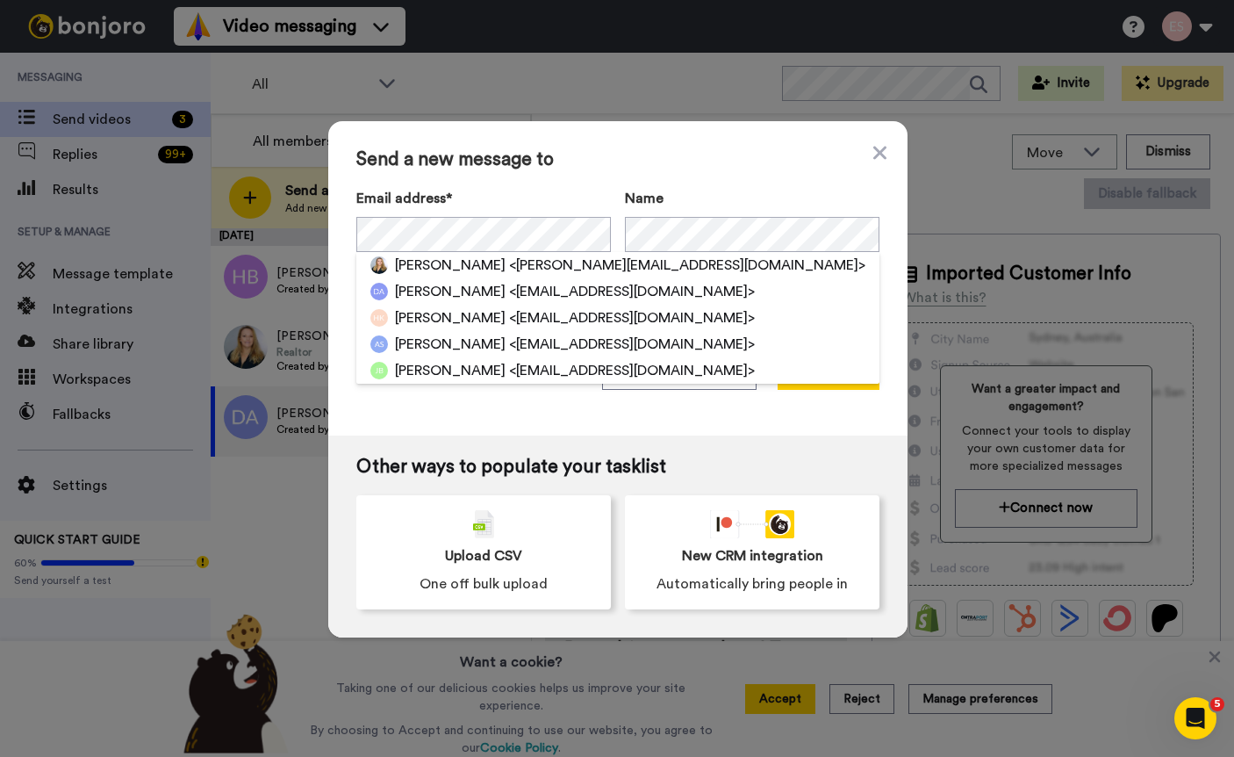
click at [644, 176] on div "Send a new message to Email address* [PERSON_NAME] <[PERSON_NAME][EMAIL_ADDRESS…" at bounding box center [617, 278] width 579 height 314
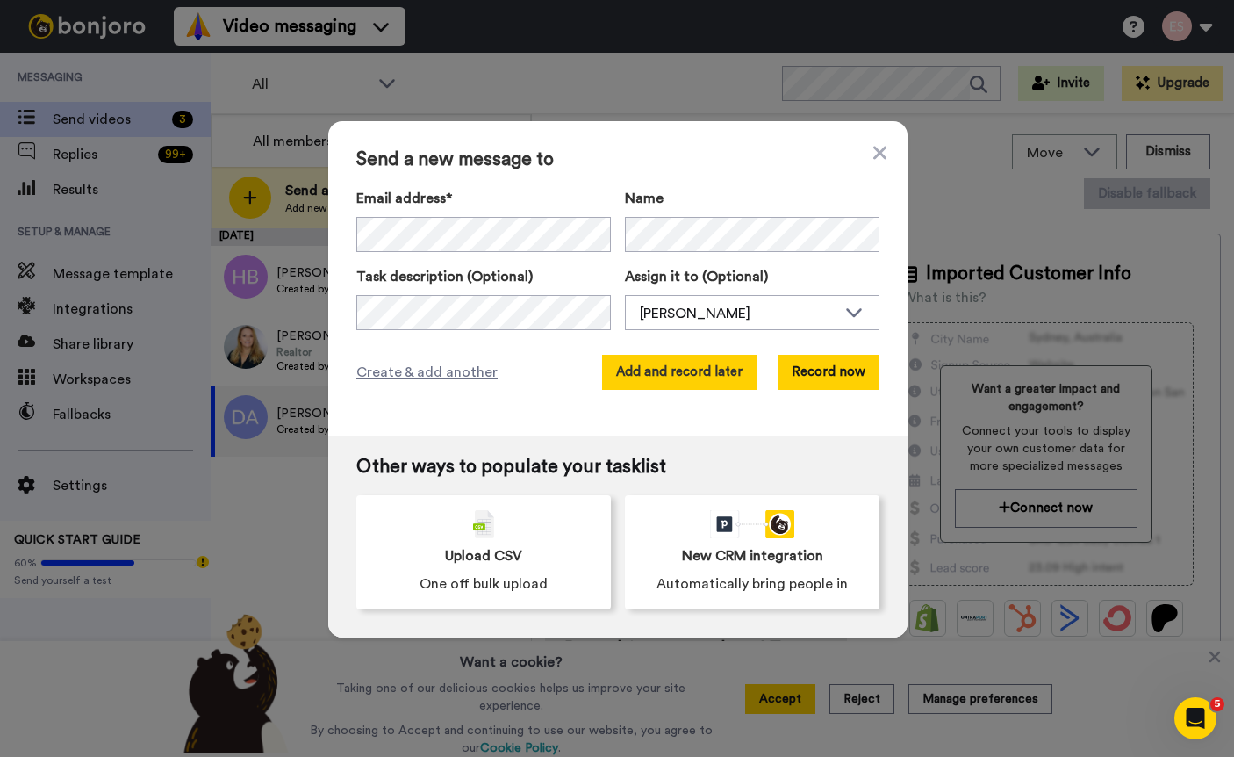
click at [708, 386] on button "Add and record later" at bounding box center [679, 372] width 154 height 35
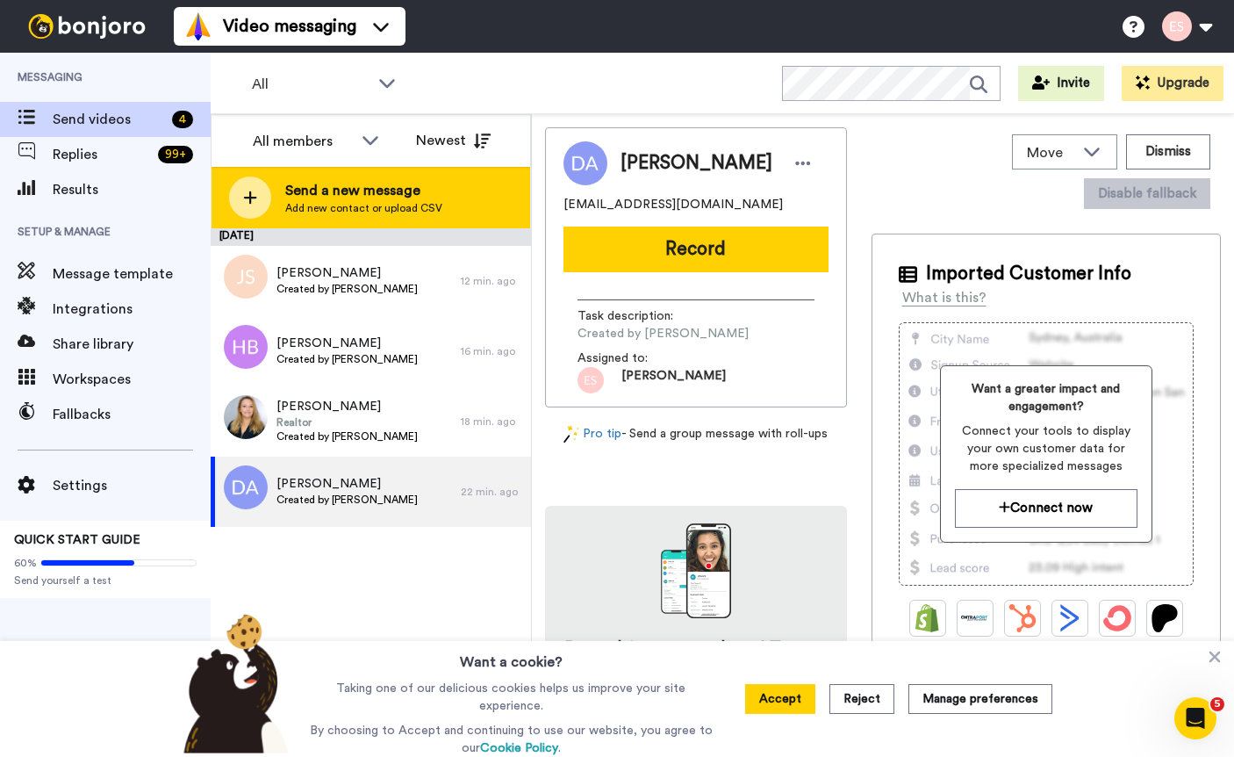
click at [406, 203] on span "Add new contact or upload CSV" at bounding box center [363, 208] width 157 height 14
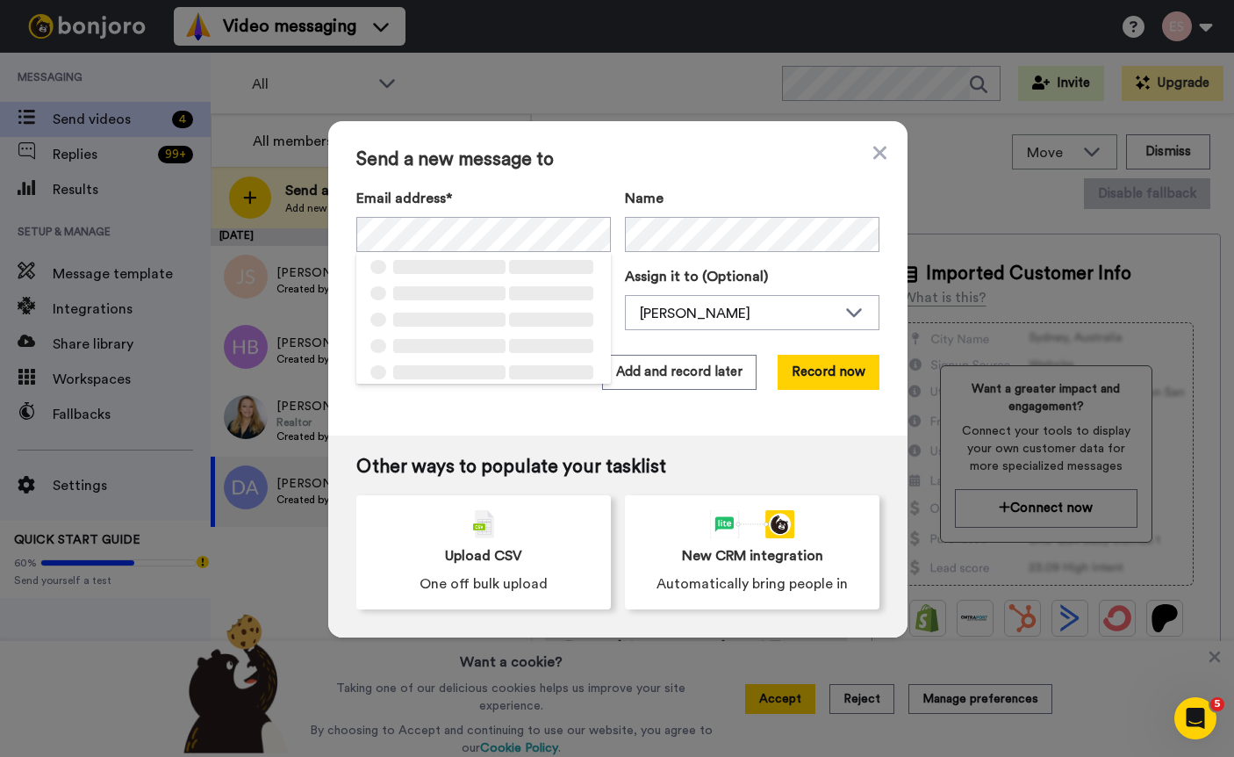
click at [629, 169] on span "Send a new message to" at bounding box center [617, 159] width 523 height 21
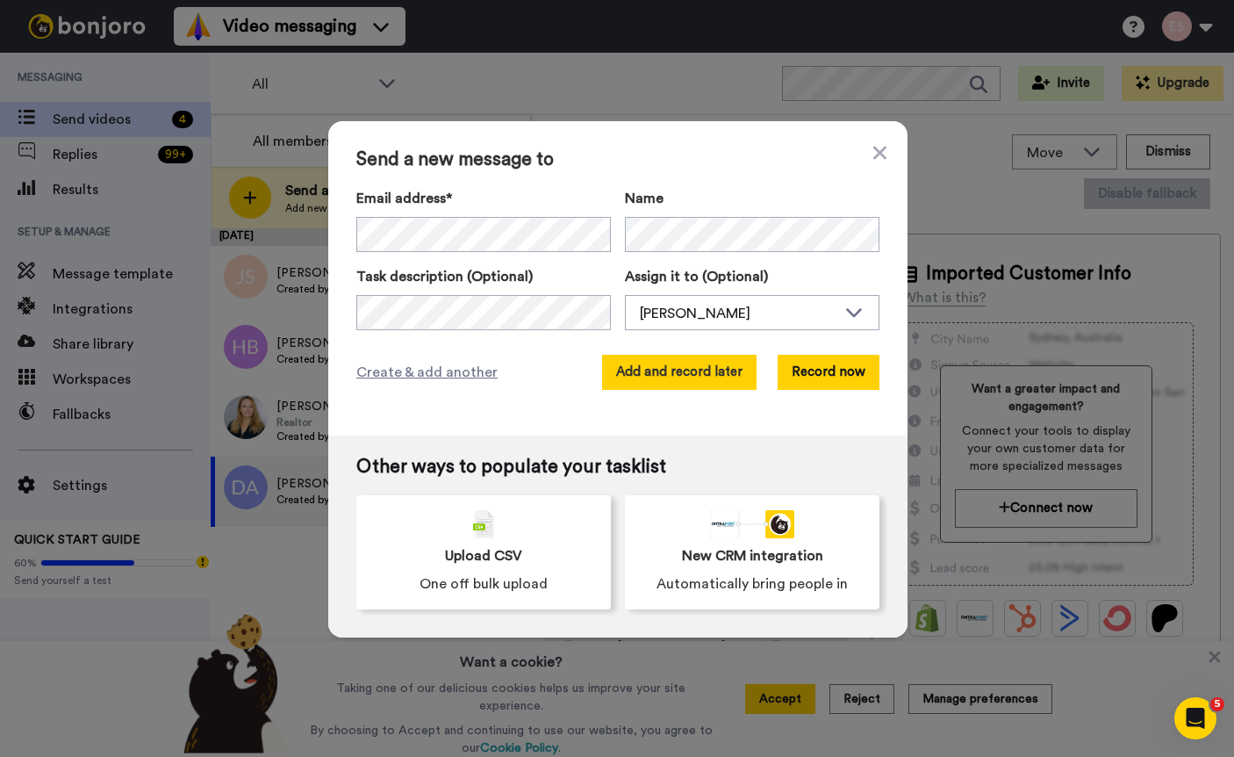
click at [687, 375] on button "Add and record later" at bounding box center [679, 372] width 154 height 35
